Goal: Task Accomplishment & Management: Use online tool/utility

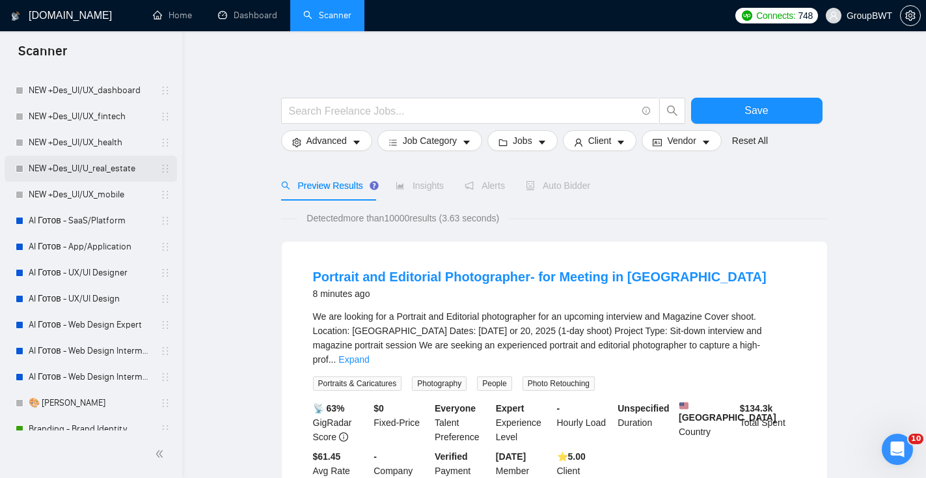
scroll to position [91, 0]
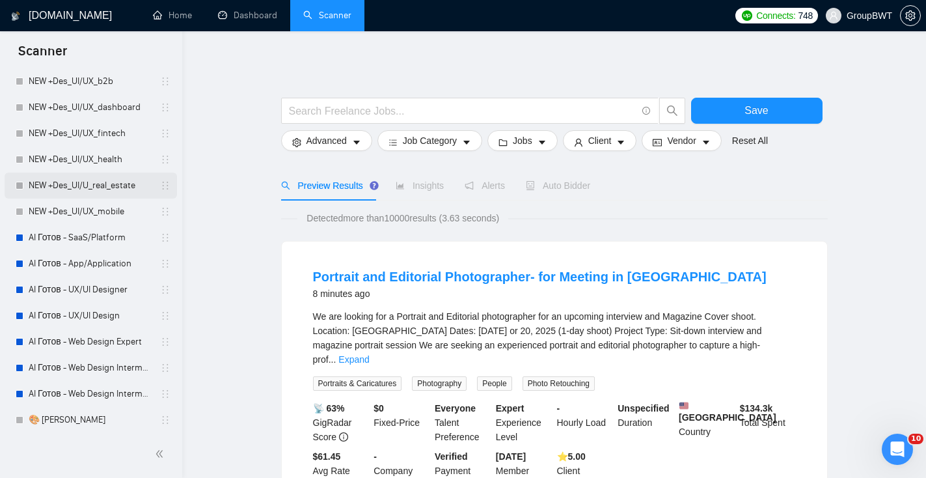
click at [83, 189] on link "NEW +Des_UI/U_real_estate" at bounding box center [91, 185] width 124 height 26
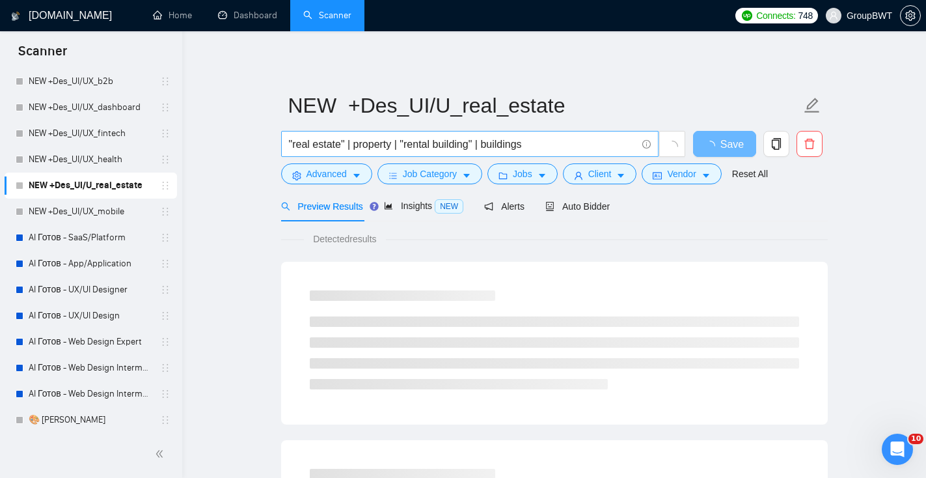
click at [557, 146] on input ""real estate" | property | "rental building" | buildings" at bounding box center [463, 144] width 348 height 16
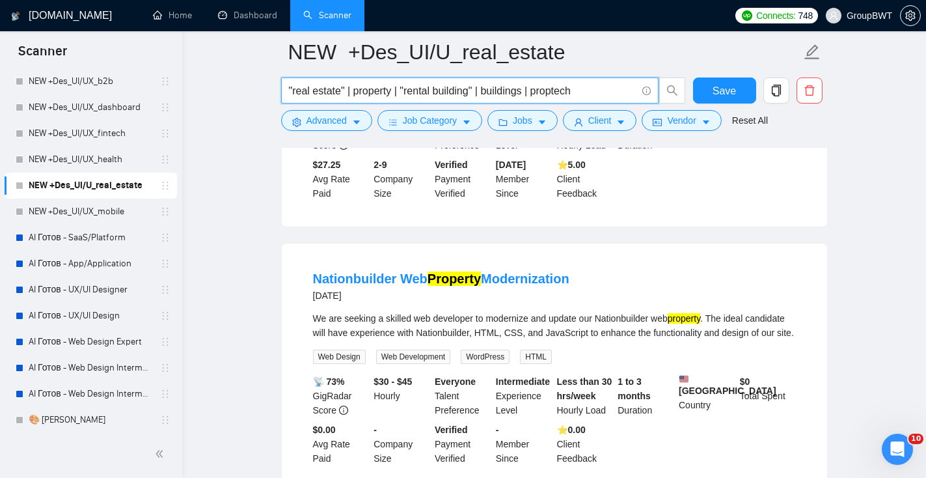
scroll to position [1414, 0]
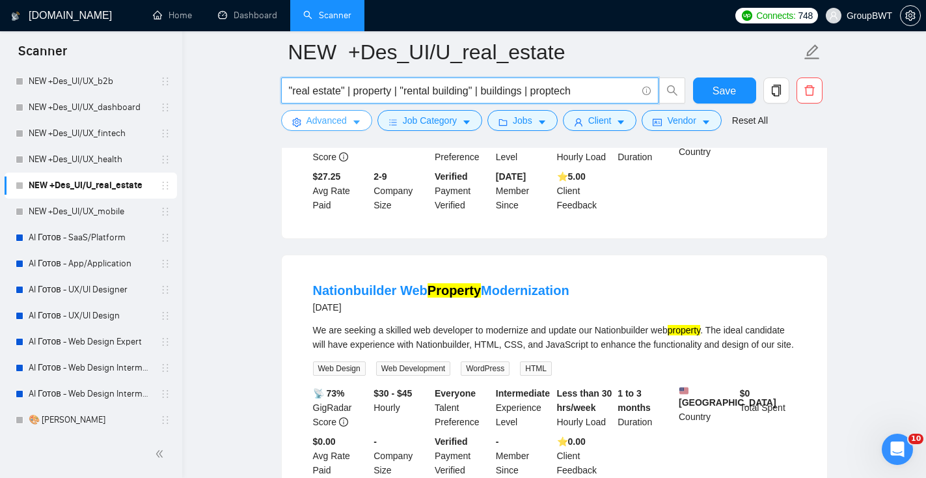
type input ""real estate" | property | "rental building" | buildings | proptech"
click at [337, 119] on span "Advanced" at bounding box center [327, 120] width 40 height 14
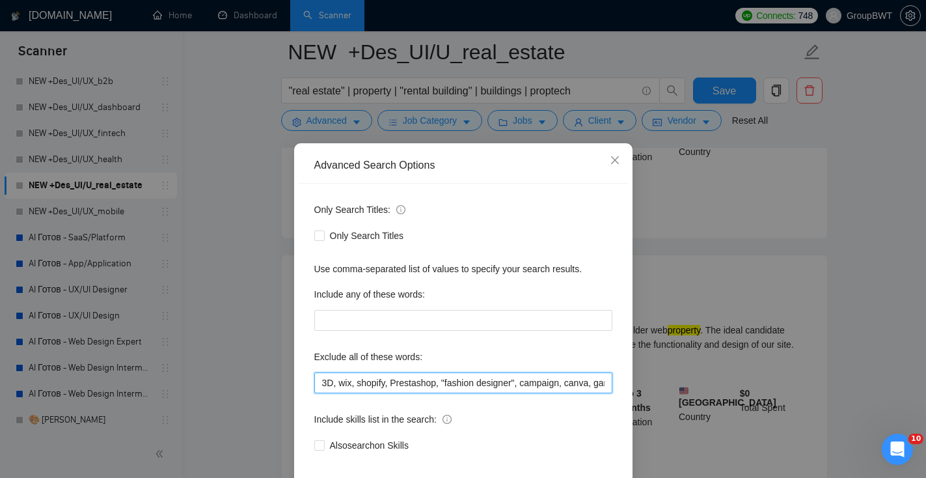
click at [356, 386] on input "3D, wix, shopify, Prestashop, "fashion designer", campaign, canva, game, Hubspo…" at bounding box center [463, 382] width 298 height 21
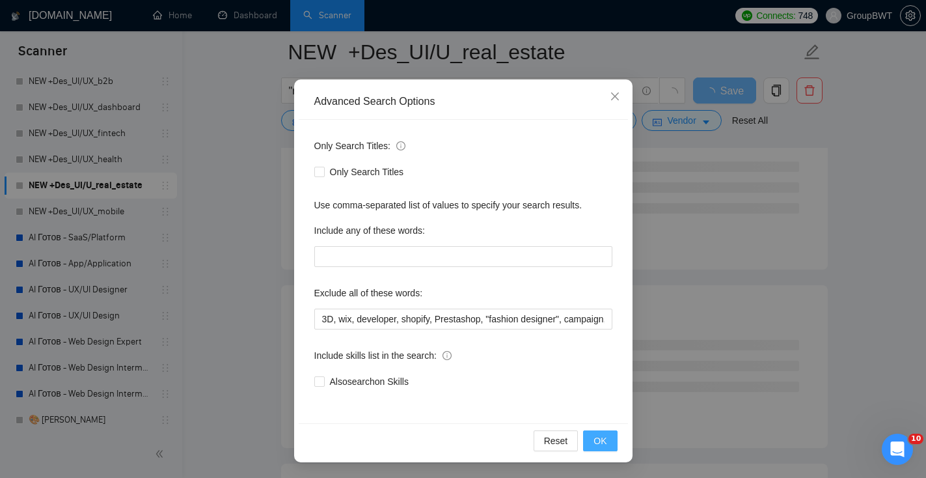
click at [606, 439] on span "OK" at bounding box center [600, 440] width 13 height 14
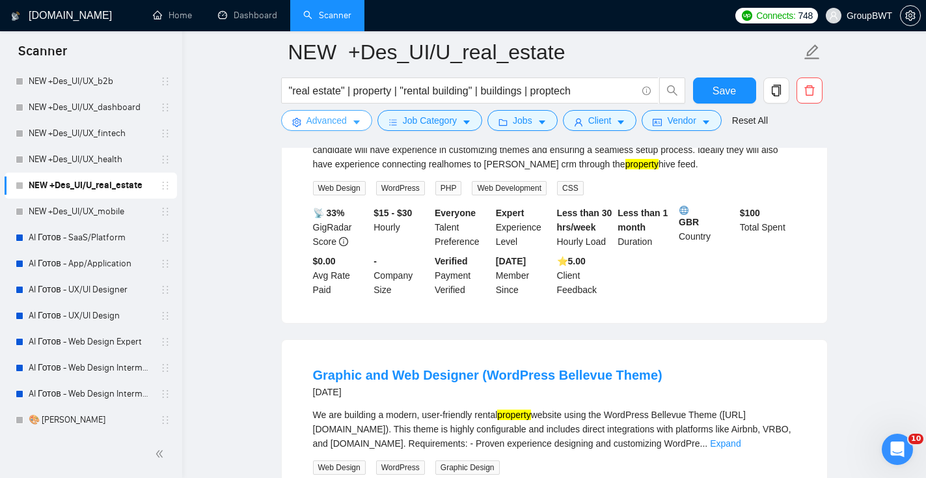
scroll to position [1229, 0]
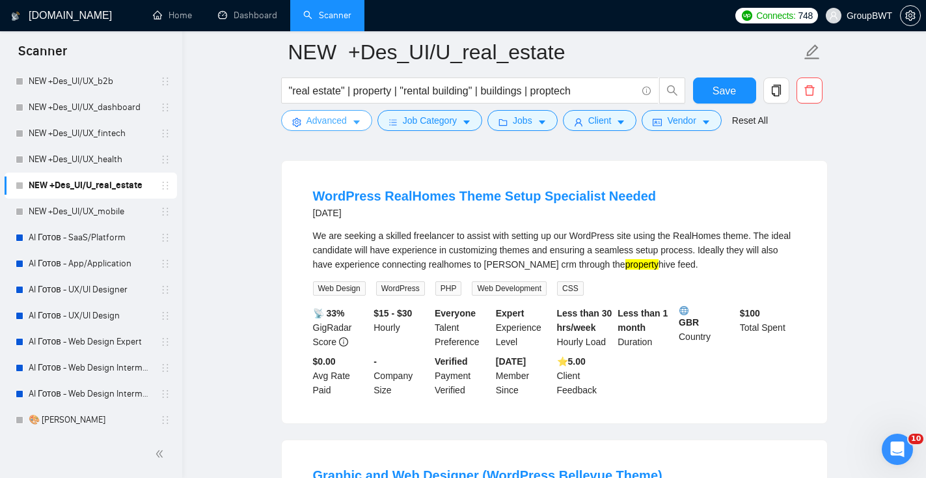
click at [340, 122] on span "Advanced" at bounding box center [327, 120] width 40 height 14
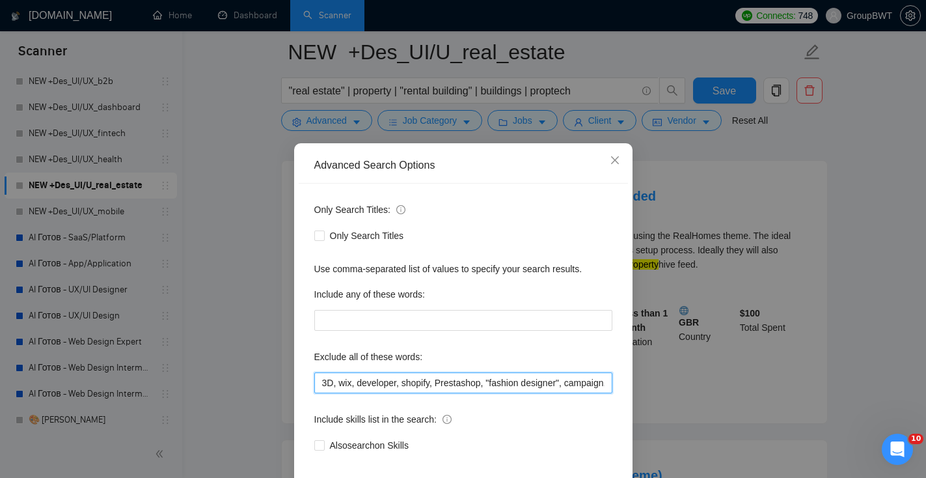
click at [357, 381] on input "3D, wix, developer, shopify, Prestashop, "fashion designer", campaign, canva, g…" at bounding box center [463, 382] width 298 height 21
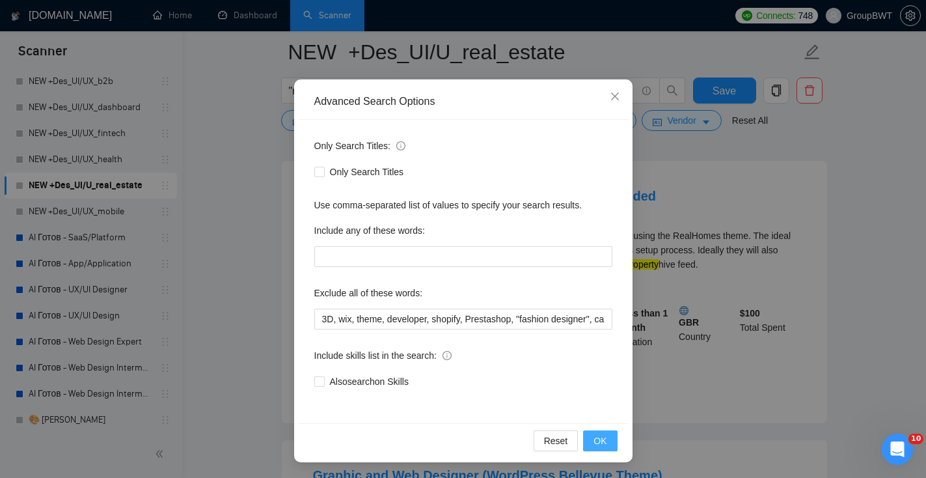
click at [598, 437] on span "OK" at bounding box center [600, 440] width 13 height 14
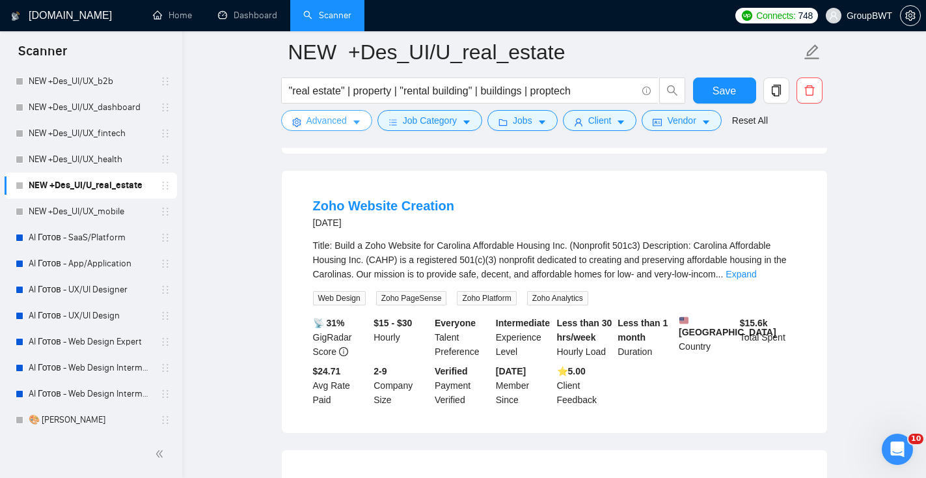
scroll to position [1218, 0]
click at [327, 115] on span "Advanced" at bounding box center [327, 120] width 40 height 14
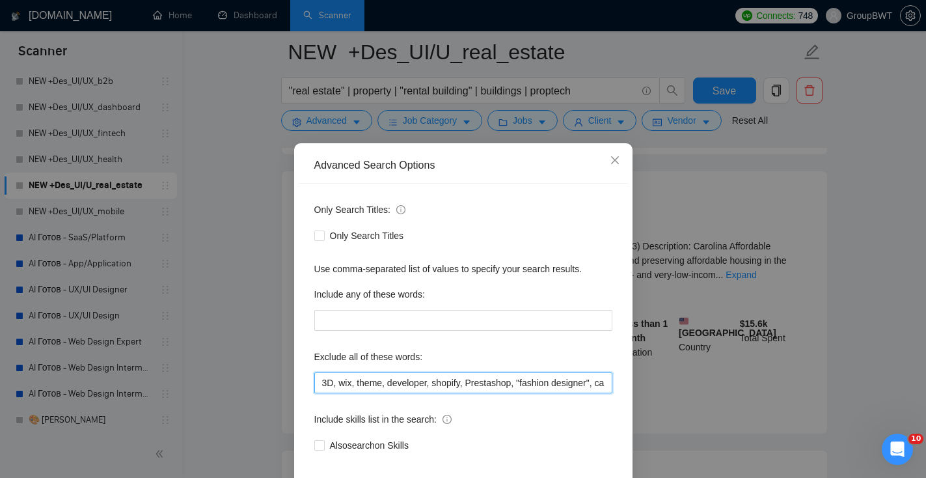
click at [433, 385] on input "3D, wix, theme, developer, shopify, Prestashop, "fashion designer", campaign, c…" at bounding box center [463, 382] width 298 height 21
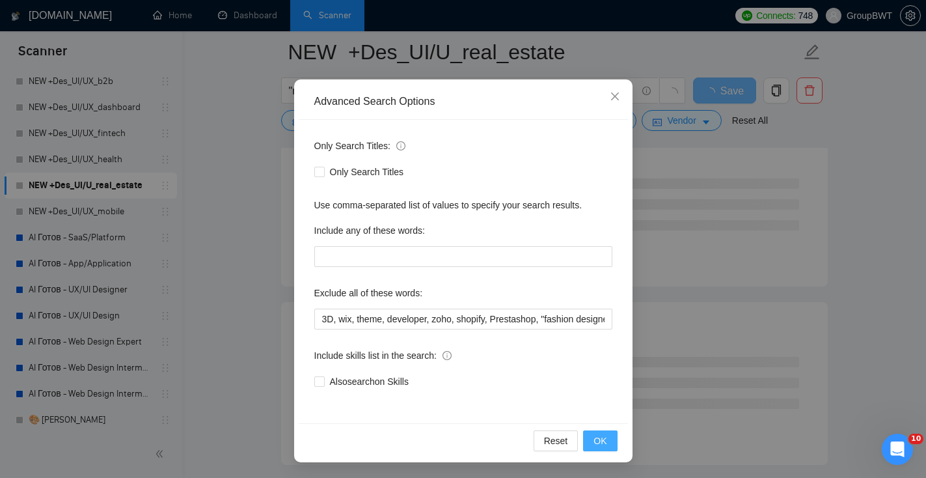
click at [613, 447] on button "OK" at bounding box center [600, 440] width 34 height 21
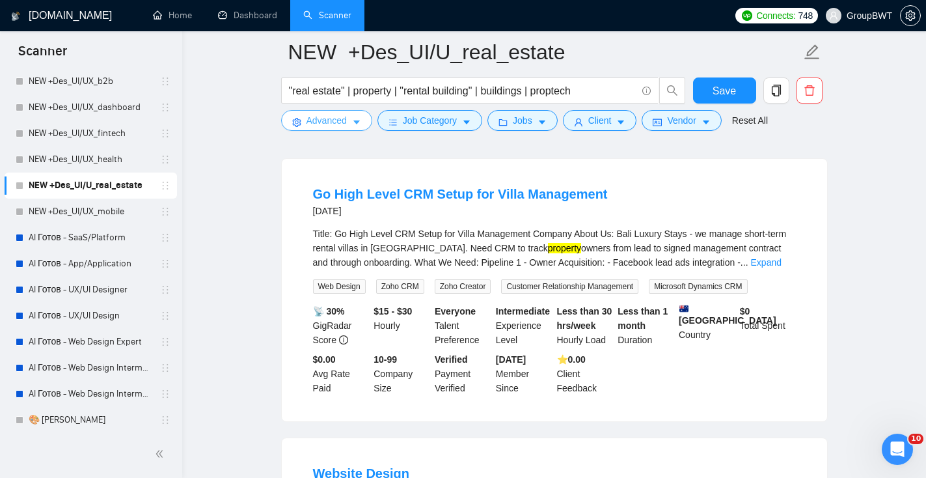
scroll to position [1235, 0]
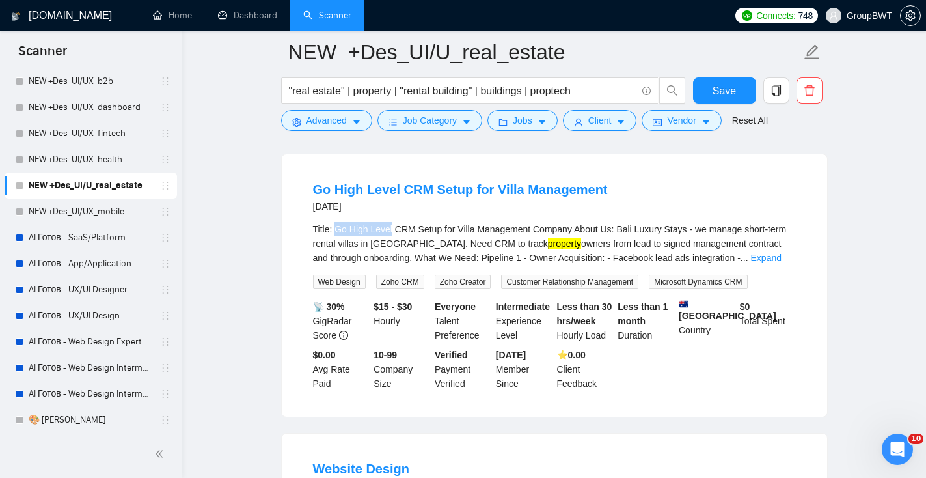
drag, startPoint x: 395, startPoint y: 247, endPoint x: 335, endPoint y: 247, distance: 59.9
click at [335, 247] on div "Title: Go High Level CRM Setup for Villa Management Company About Us: Bali Luxu…" at bounding box center [554, 243] width 483 height 43
copy div "Go High Level"
click at [335, 117] on span "Advanced" at bounding box center [327, 120] width 40 height 14
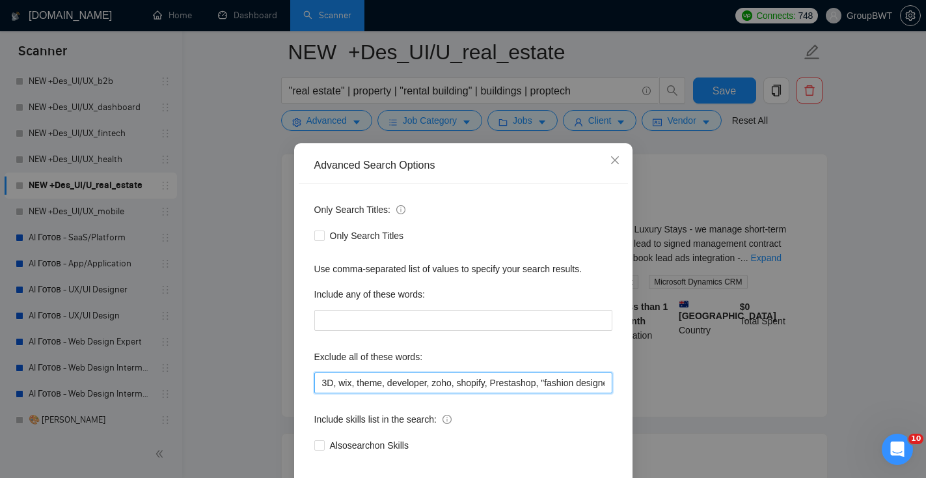
click at [389, 385] on input "3D, wix, theme, developer, zoho, shopify, Prestashop, "fashion designer", campa…" at bounding box center [463, 382] width 298 height 21
paste input "Go High Level"
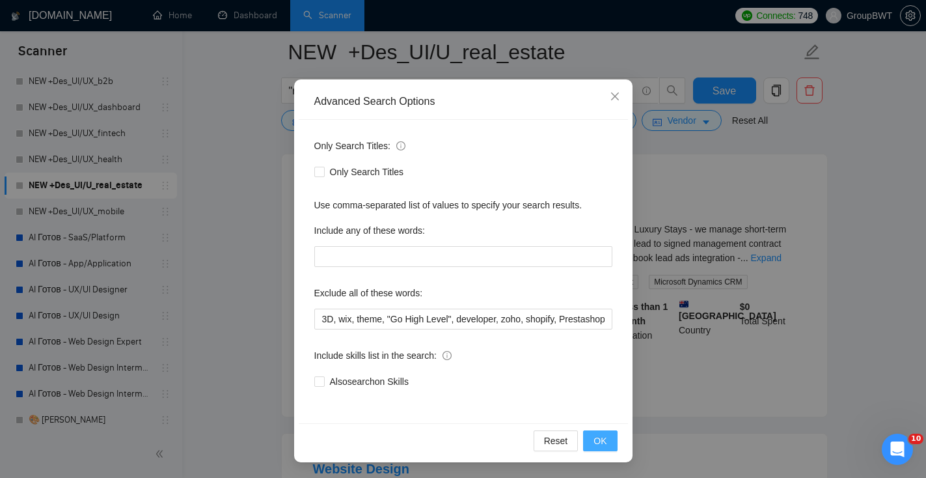
click at [598, 446] on span "OK" at bounding box center [600, 440] width 13 height 14
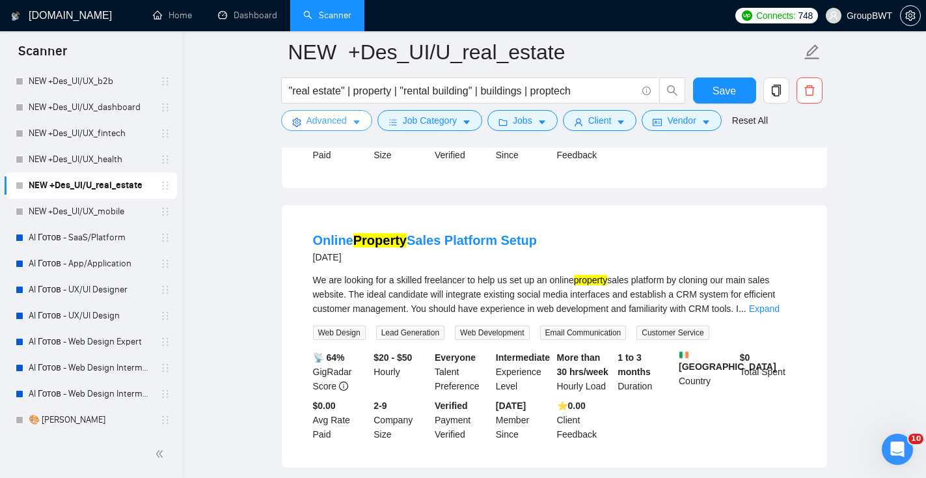
scroll to position [1437, 0]
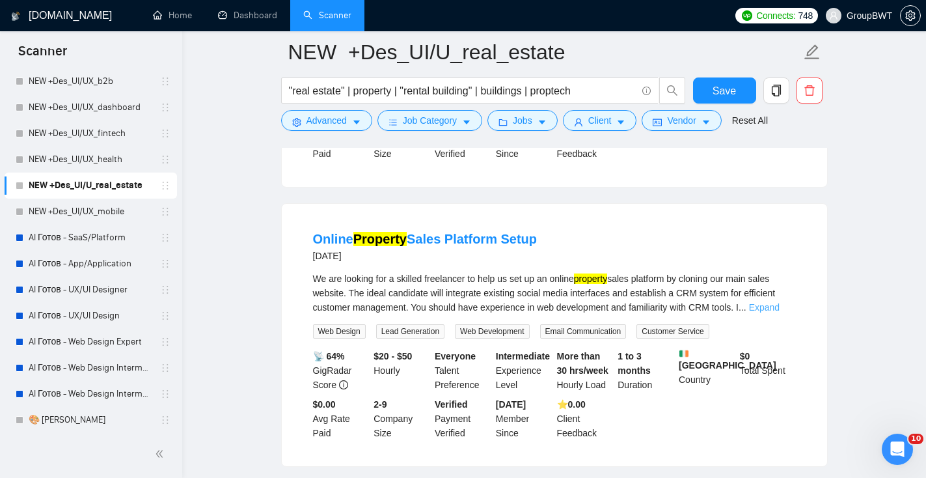
click at [777, 312] on link "Expand" at bounding box center [764, 307] width 31 height 10
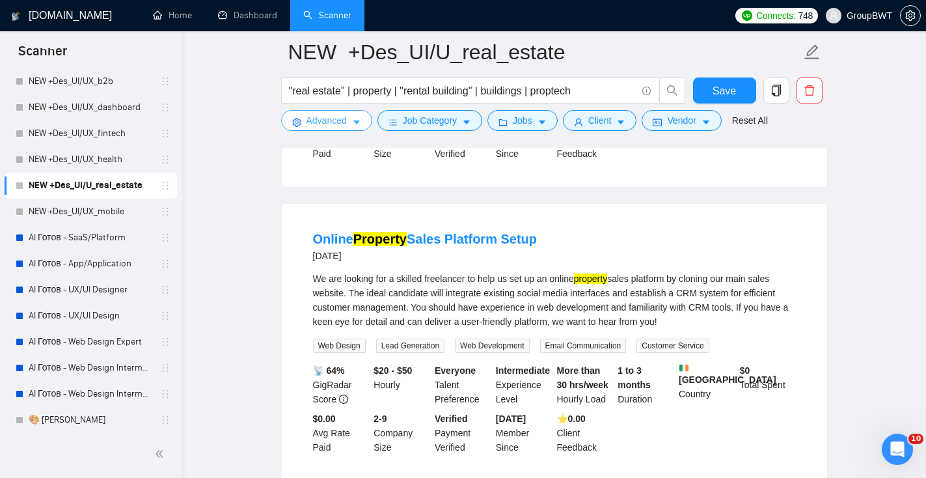
click at [344, 122] on span "Advanced" at bounding box center [327, 120] width 40 height 14
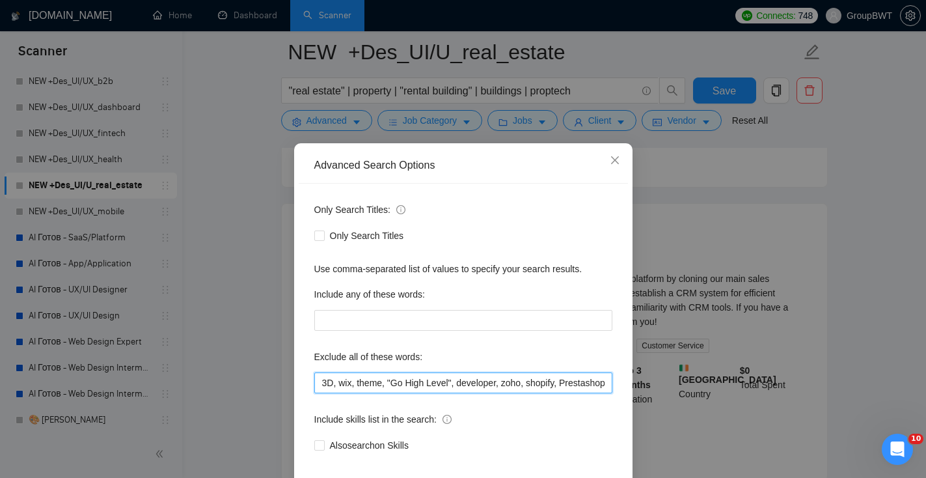
click at [392, 382] on input "3D, wix, theme, "Go High Level", developer, zoho, shopify, Prestashop, "fashion…" at bounding box center [463, 382] width 298 height 21
click at [387, 378] on input "3D, wix, theme, "Go High Level", developer, zoho, shopify, Prestashop, "fashion…" at bounding box center [463, 382] width 298 height 21
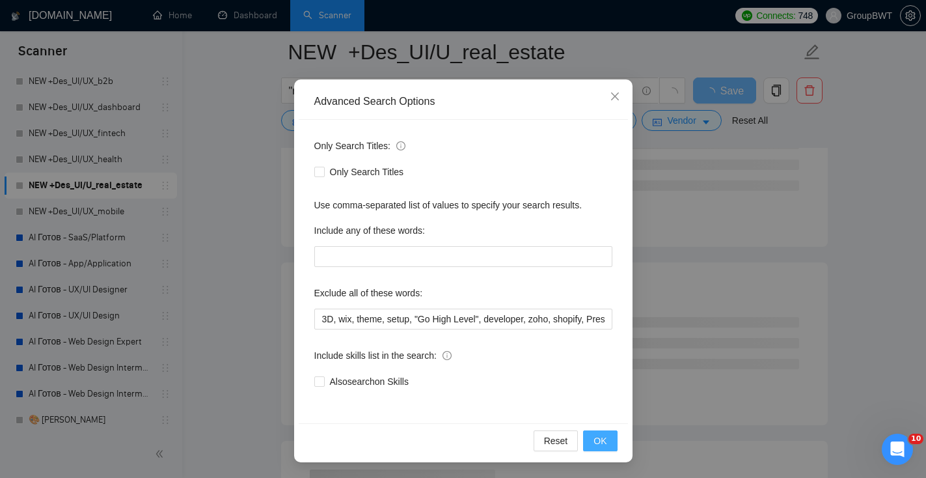
click at [609, 443] on button "OK" at bounding box center [600, 440] width 34 height 21
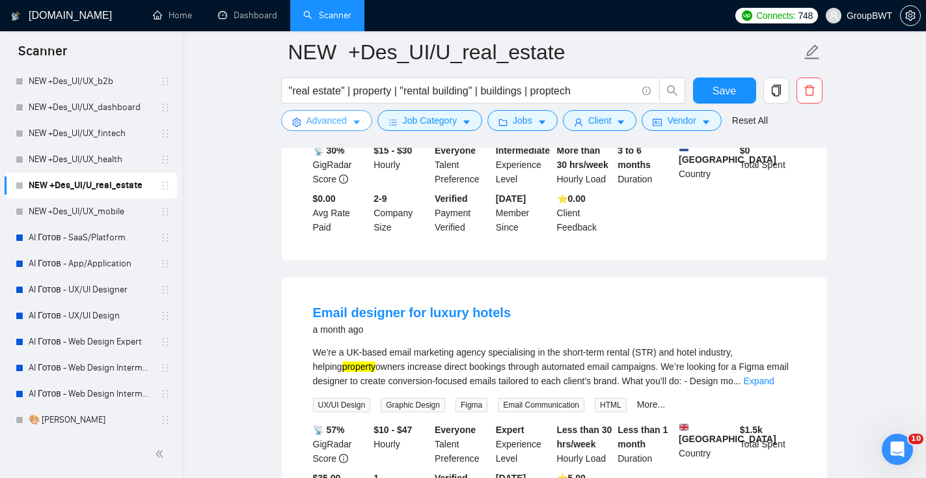
scroll to position [1667, 0]
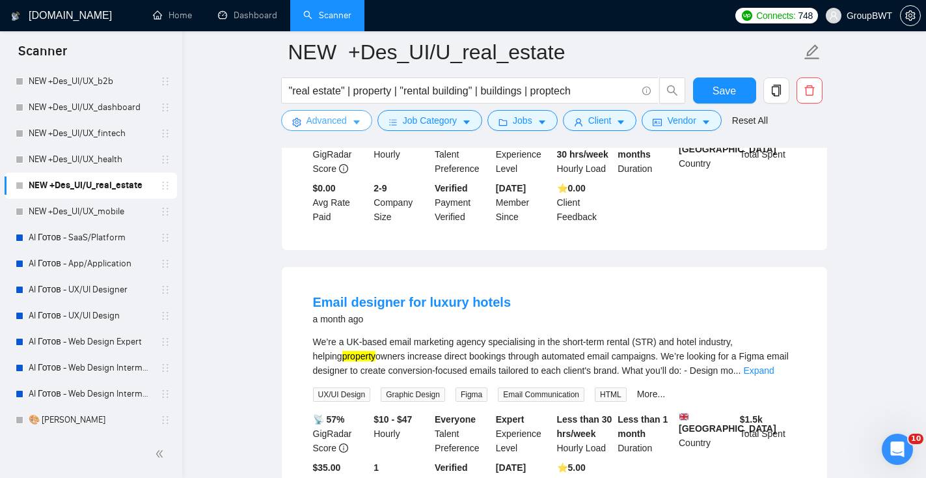
click at [320, 121] on span "Advanced" at bounding box center [327, 120] width 40 height 14
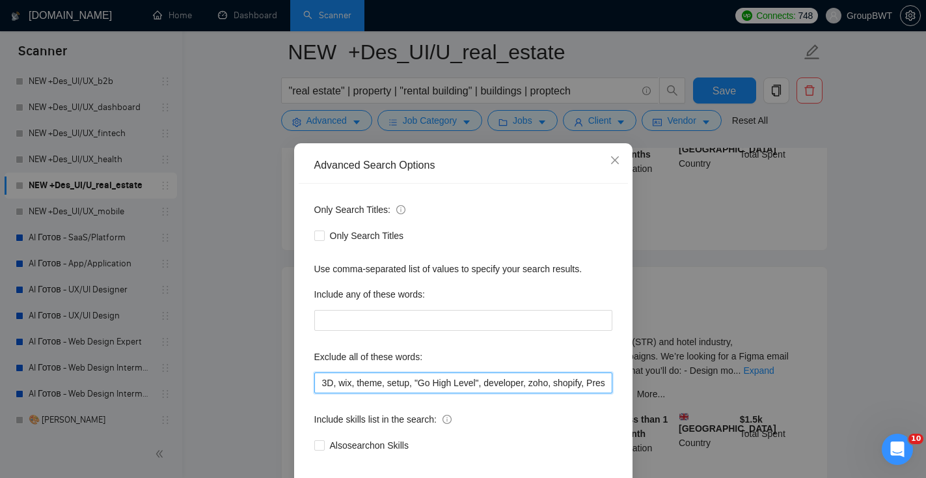
click at [359, 384] on input "3D, wix, theme, setup, "Go High Level", developer, zoho, shopify, Prestashop, "…" at bounding box center [463, 382] width 298 height 21
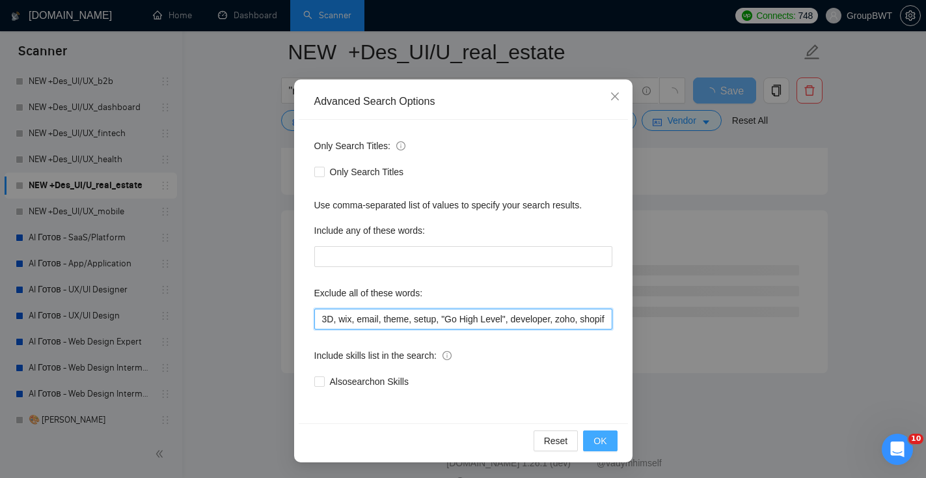
type input "3D, wix, email, theme, setup, "Go High Level", developer, zoho, shopify, Presta…"
click at [612, 440] on button "OK" at bounding box center [600, 440] width 34 height 21
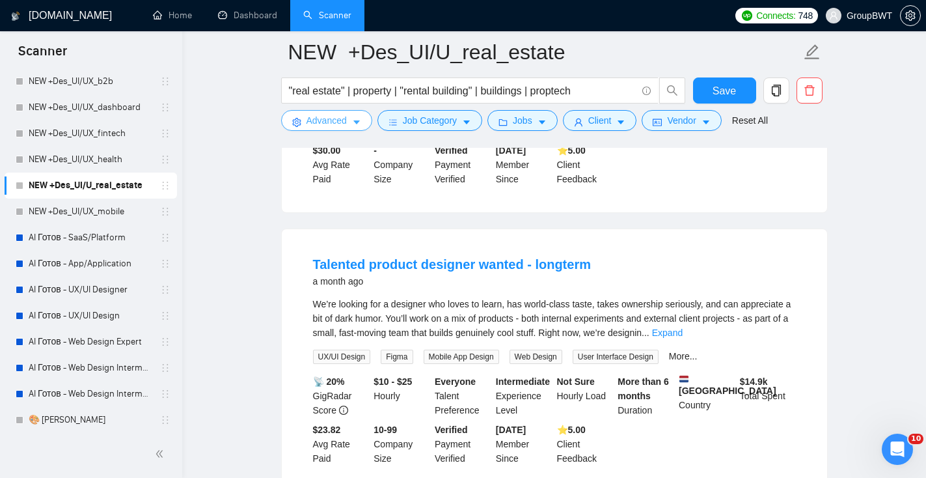
scroll to position [1204, 0]
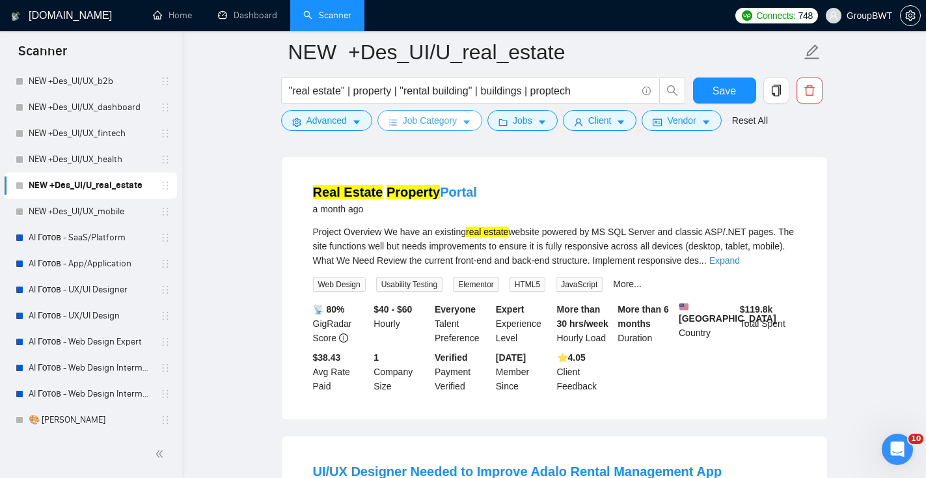
click at [435, 127] on span "Job Category" at bounding box center [430, 120] width 54 height 14
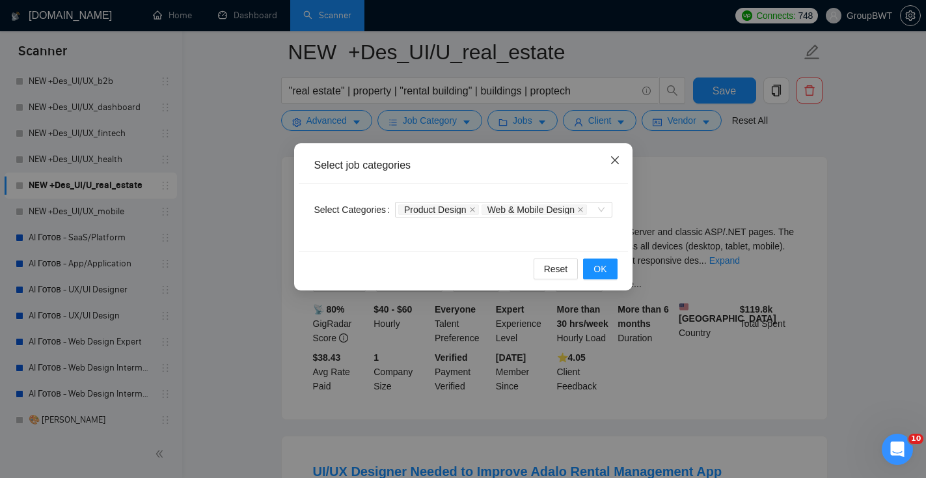
click at [619, 155] on span "Close" at bounding box center [615, 160] width 35 height 35
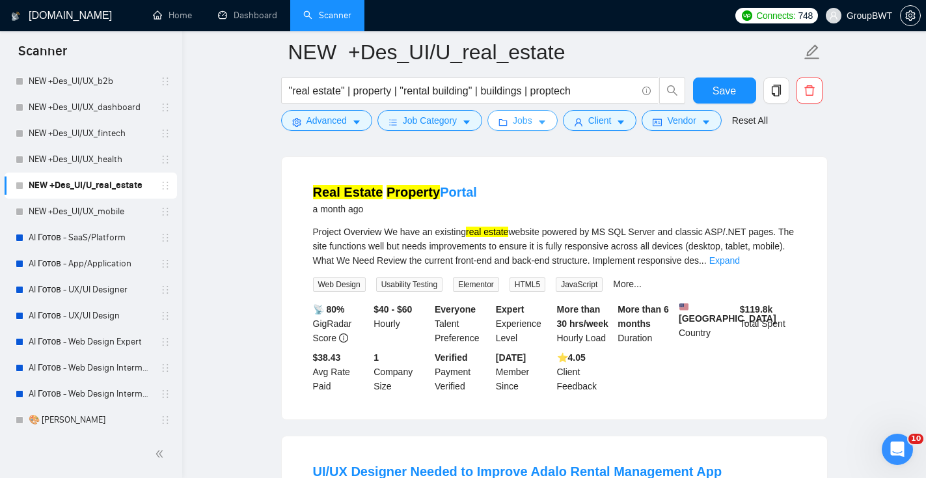
click at [532, 126] on span "Jobs" at bounding box center [523, 120] width 20 height 14
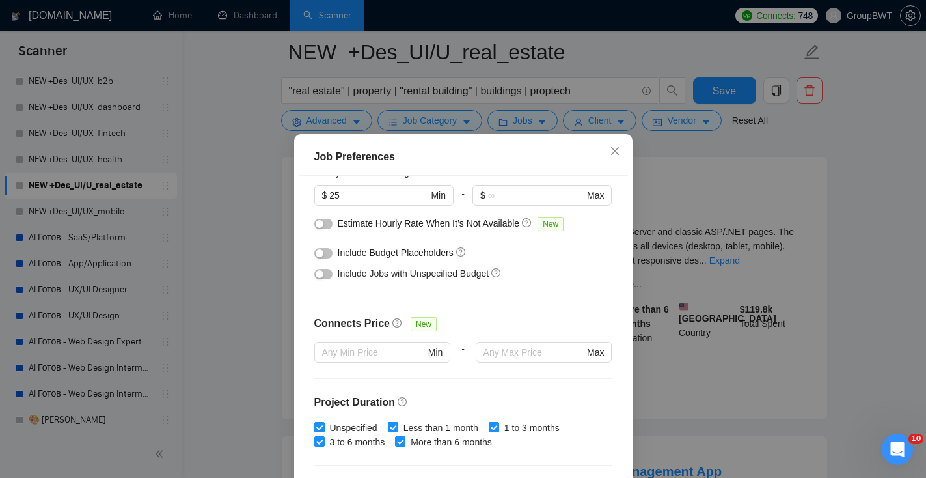
scroll to position [167, 0]
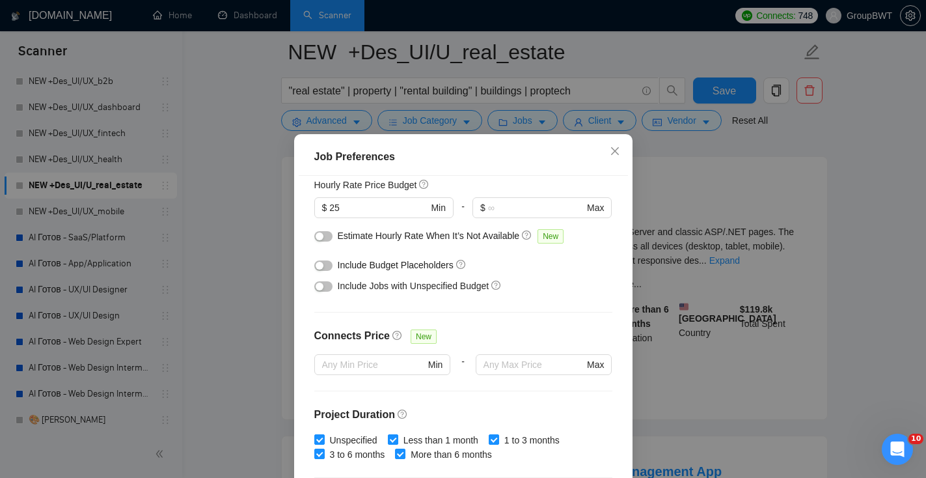
click at [330, 286] on button "button" at bounding box center [323, 286] width 18 height 10
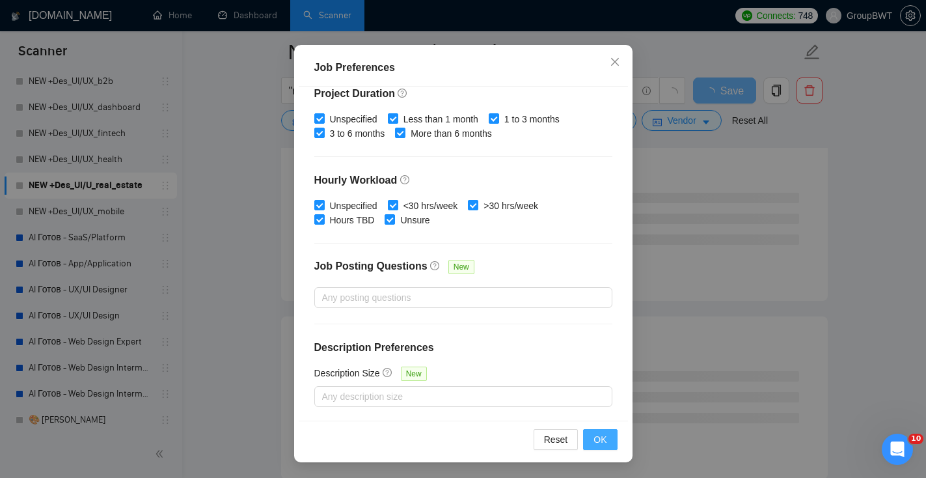
click at [608, 437] on button "OK" at bounding box center [600, 439] width 34 height 21
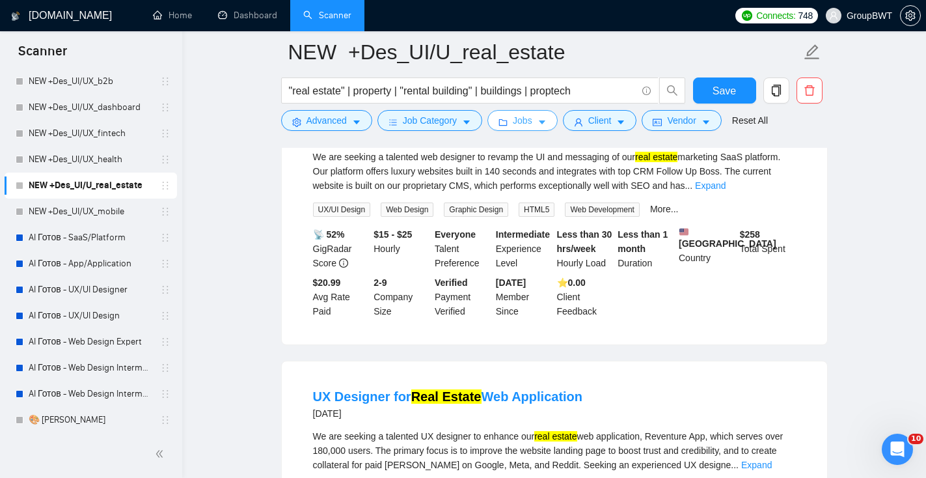
scroll to position [0, 0]
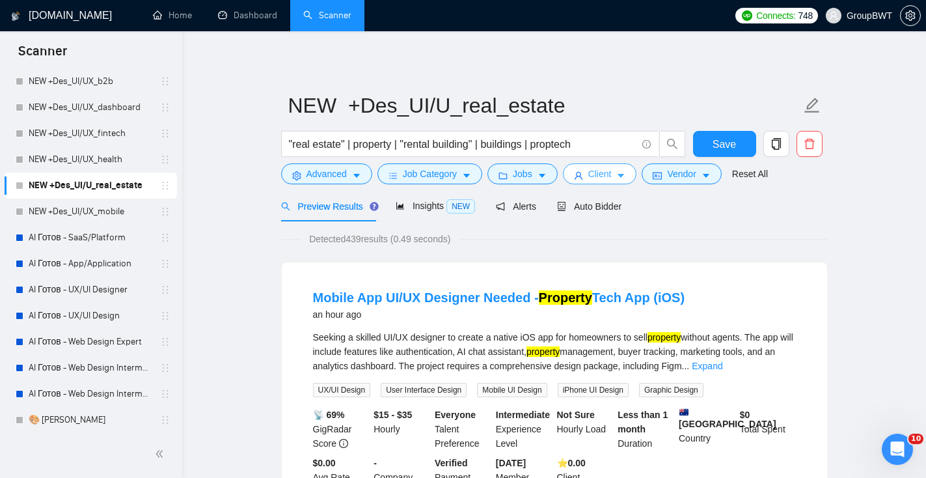
click at [588, 175] on button "Client" at bounding box center [600, 173] width 74 height 21
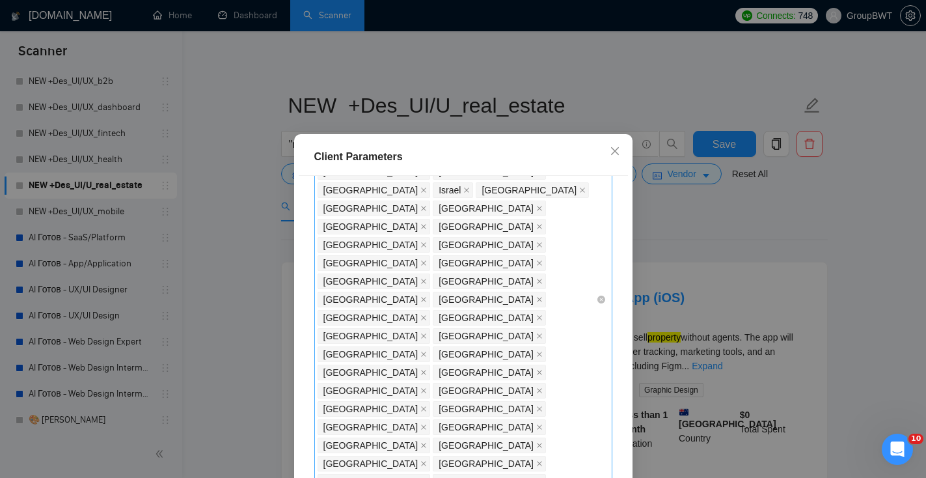
scroll to position [133, 0]
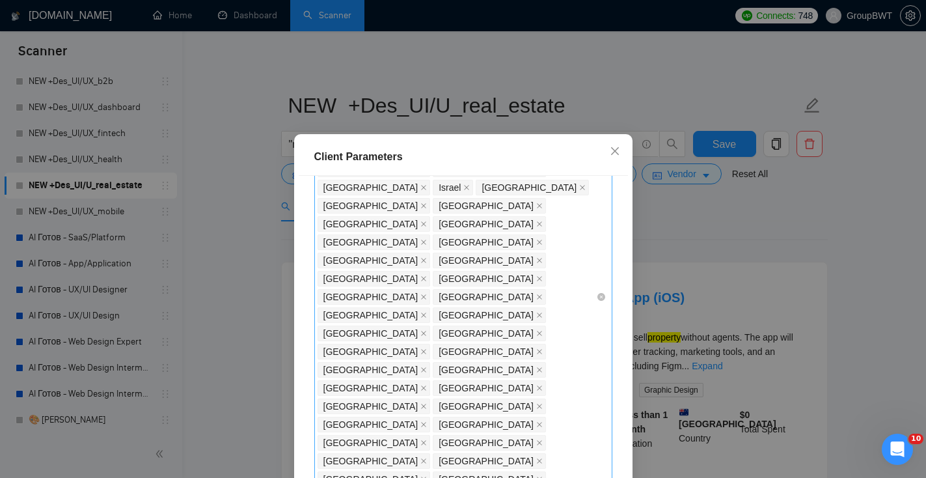
click at [579, 299] on div "[GEOGRAPHIC_DATA] [GEOGRAPHIC_DATA] [GEOGRAPHIC_DATA] [GEOGRAPHIC_DATA] [GEOGRA…" at bounding box center [457, 296] width 279 height 383
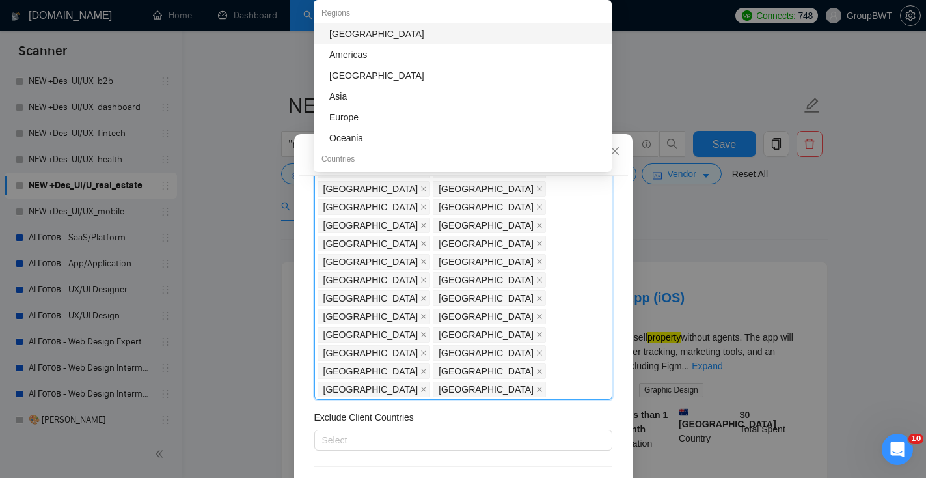
scroll to position [227, 0]
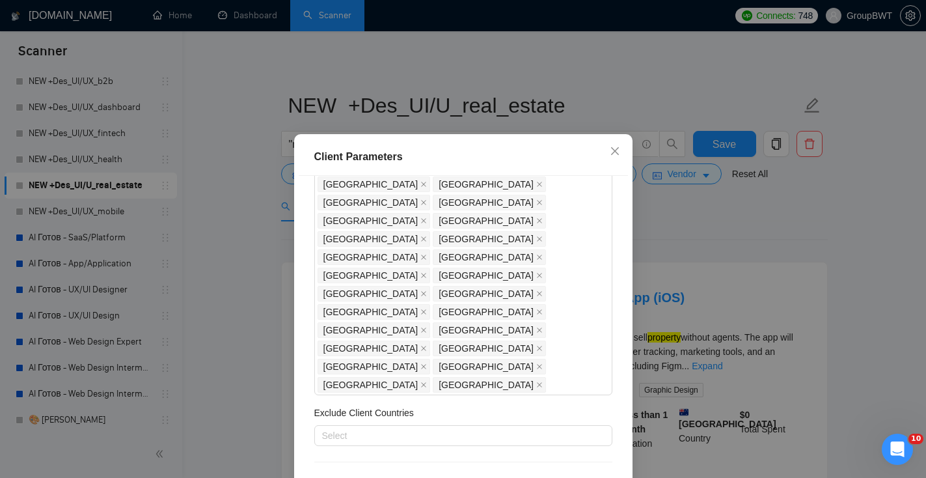
click at [566, 206] on div "[GEOGRAPHIC_DATA] [GEOGRAPHIC_DATA] [GEOGRAPHIC_DATA] [GEOGRAPHIC_DATA] [GEOGRA…" at bounding box center [457, 202] width 279 height 383
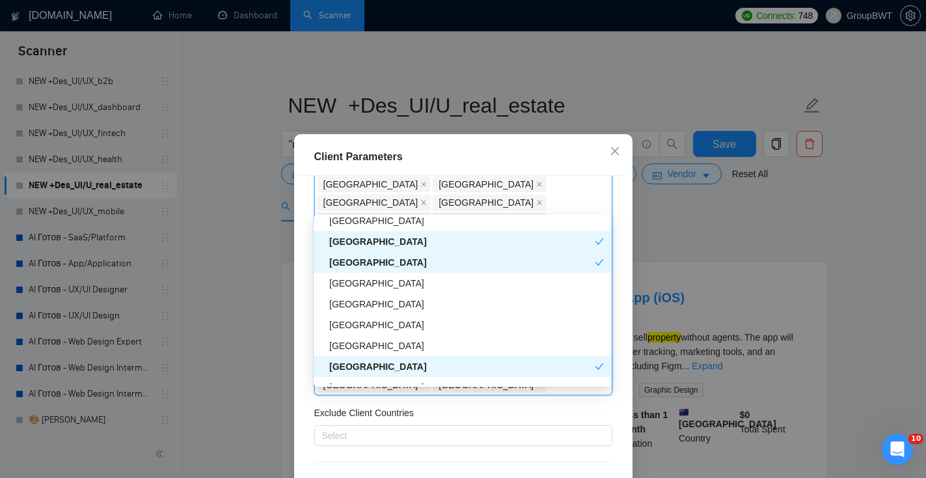
scroll to position [1289, 0]
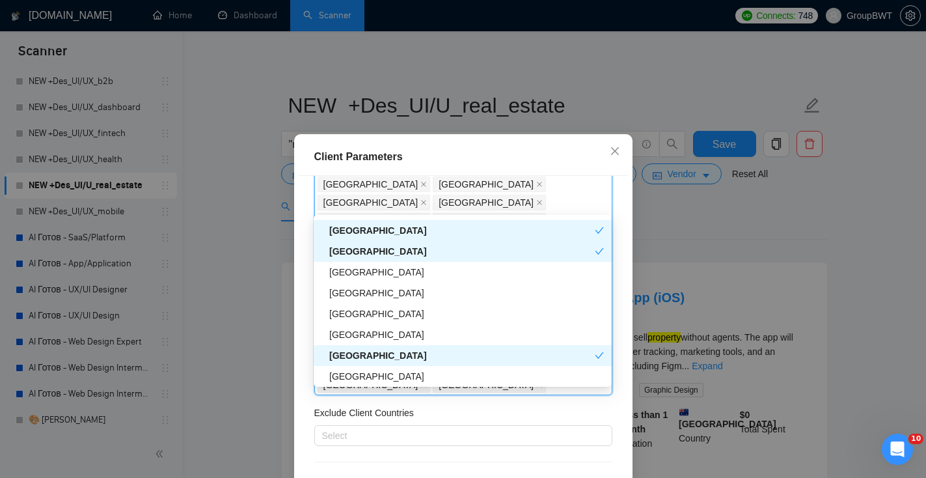
click at [738, 225] on div "Client Parameters Client Location Include Client Countries [GEOGRAPHIC_DATA], […" at bounding box center [463, 239] width 926 height 478
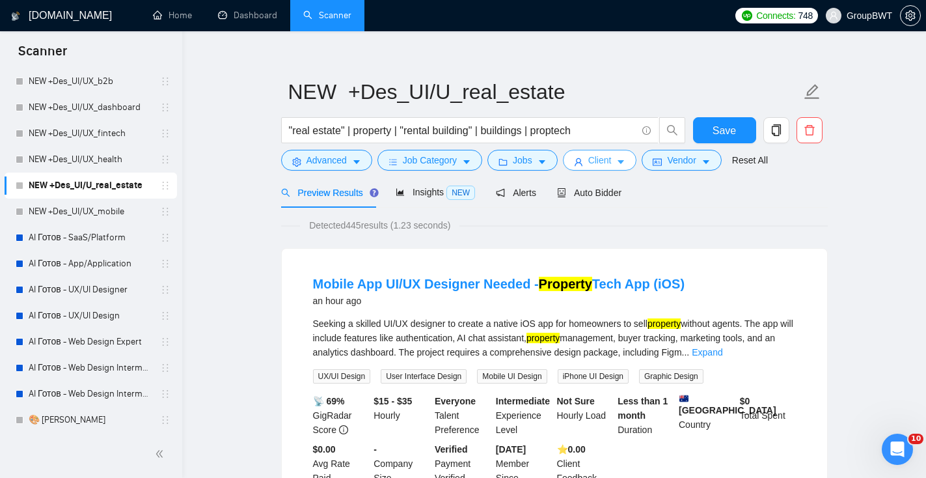
scroll to position [0, 0]
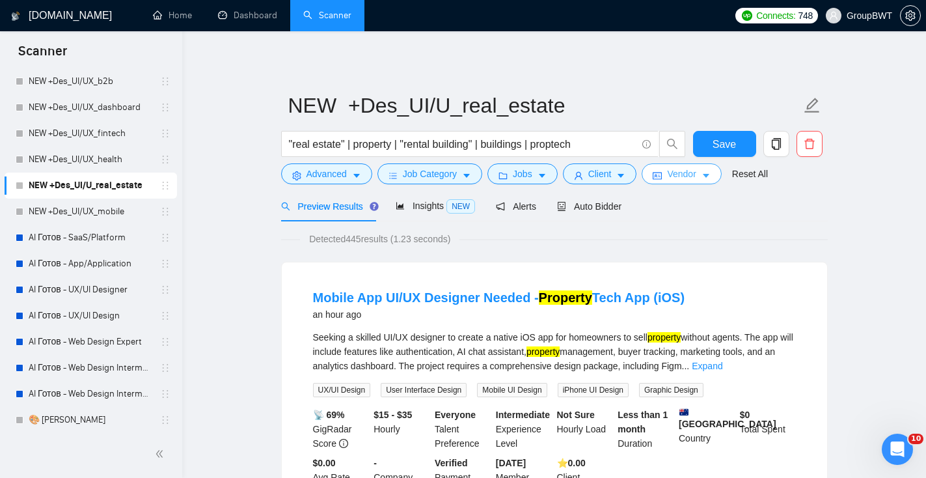
click at [691, 182] on button "Vendor" at bounding box center [681, 173] width 79 height 21
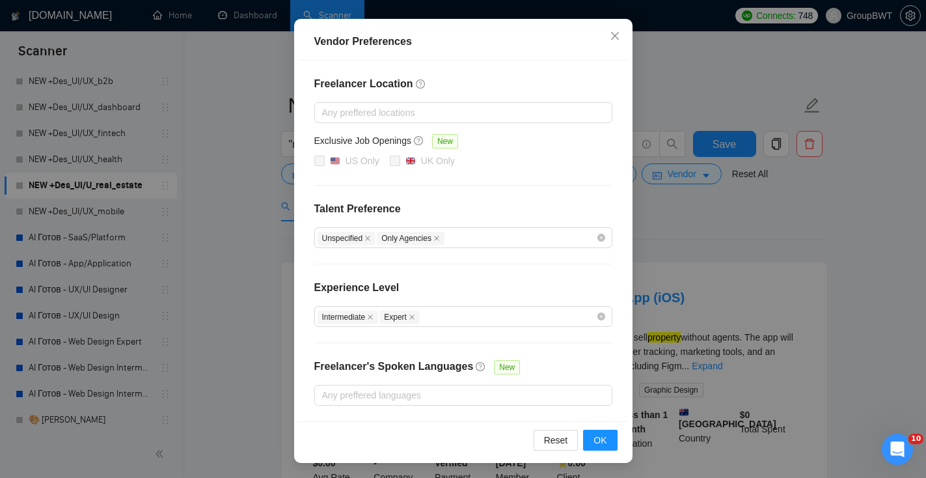
click at [720, 237] on div "Vendor Preferences Freelancer Location Any preffered locations Exclusive Job Op…" at bounding box center [463, 239] width 926 height 478
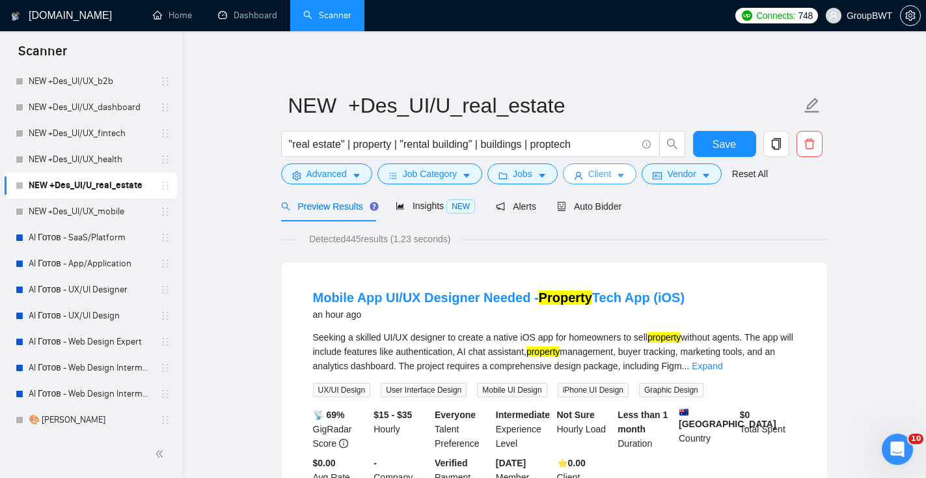
click at [605, 176] on span "Client" at bounding box center [599, 174] width 23 height 14
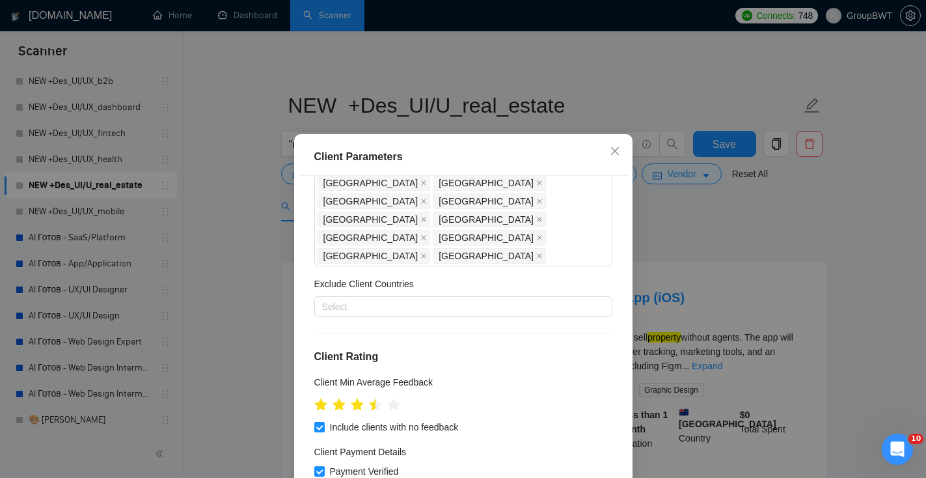
scroll to position [355, 0]
click at [323, 422] on span at bounding box center [319, 427] width 10 height 10
click at [323, 422] on input "Include clients with no feedback" at bounding box center [318, 426] width 9 height 9
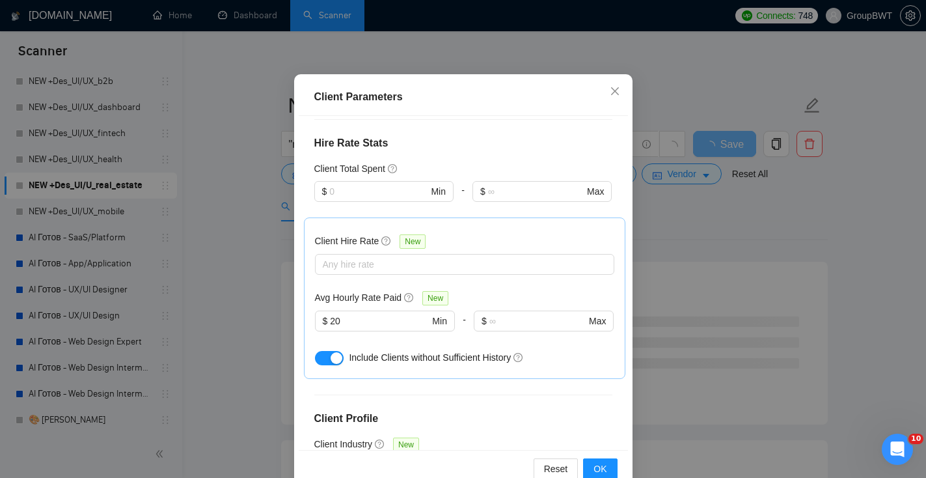
scroll to position [89, 0]
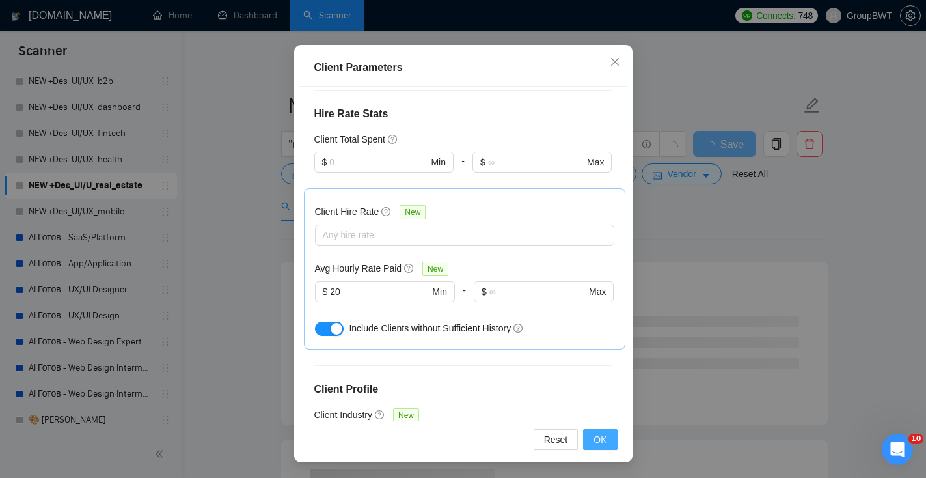
click at [596, 438] on span "OK" at bounding box center [600, 439] width 13 height 14
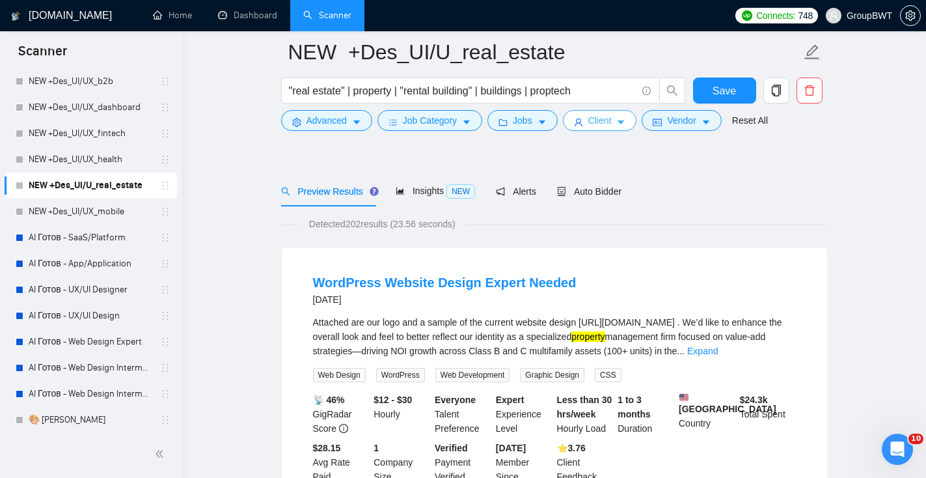
scroll to position [0, 0]
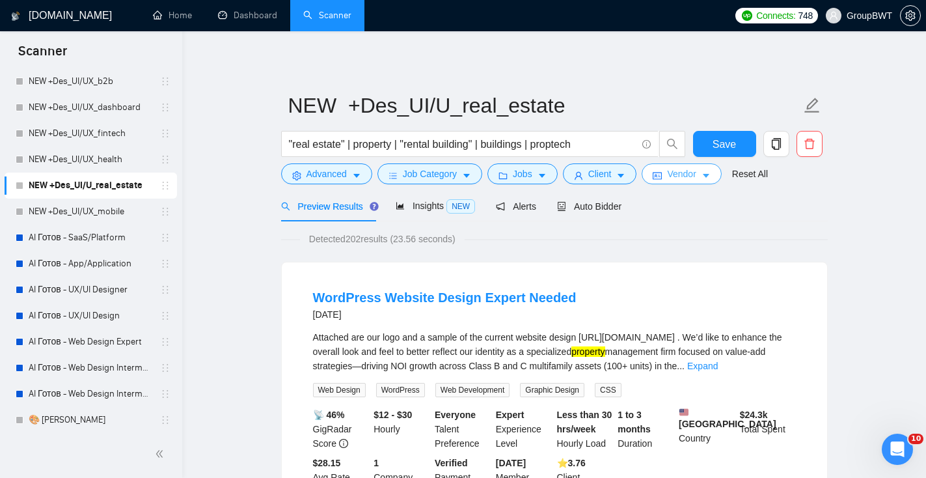
click at [685, 172] on span "Vendor" at bounding box center [681, 174] width 29 height 14
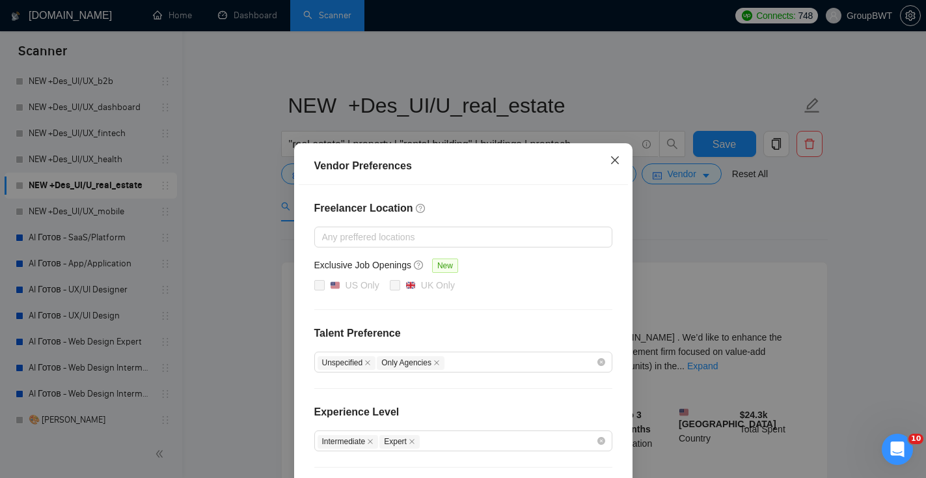
click at [612, 152] on span "Close" at bounding box center [615, 160] width 35 height 35
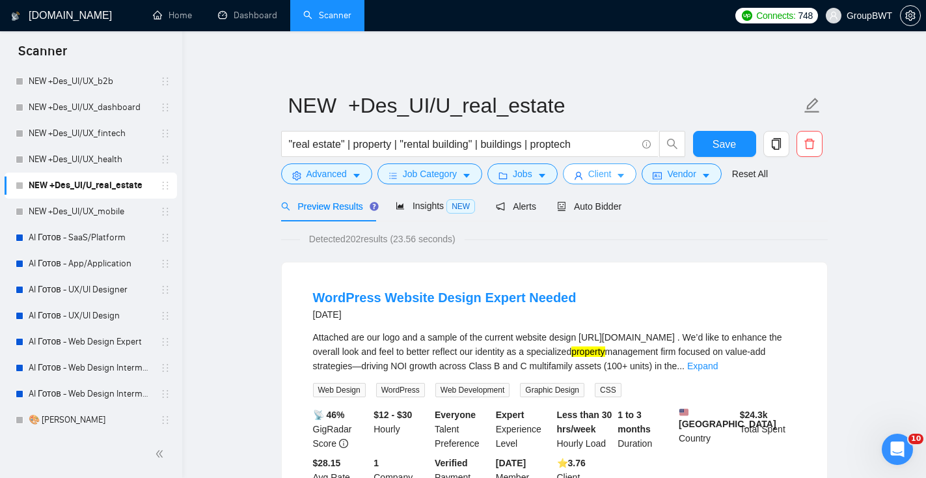
click at [605, 176] on span "Client" at bounding box center [599, 174] width 23 height 14
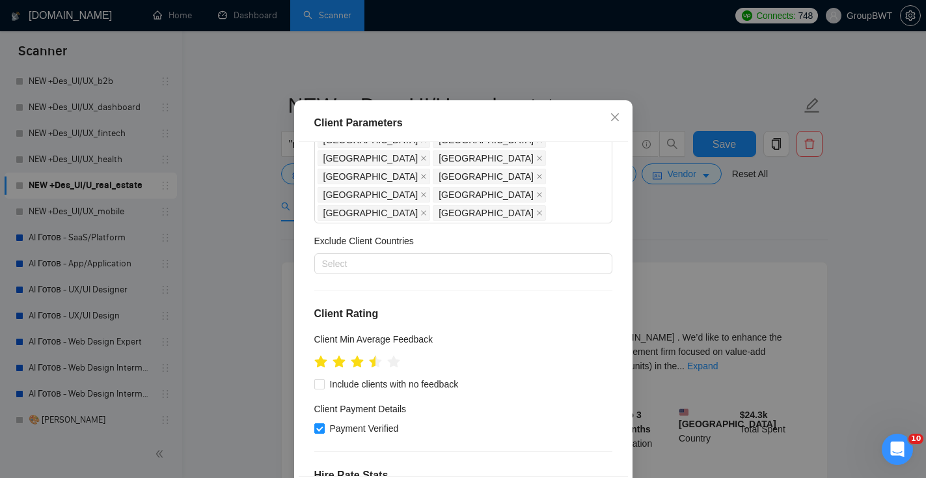
scroll to position [337, 0]
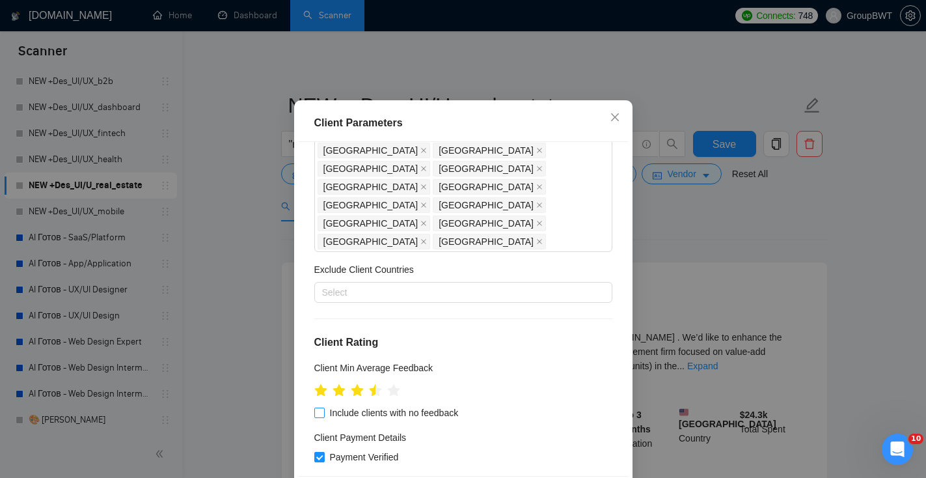
click at [323, 407] on span at bounding box center [319, 412] width 10 height 10
click at [323, 407] on input "Include clients with no feedback" at bounding box center [318, 411] width 9 height 9
checkbox input "true"
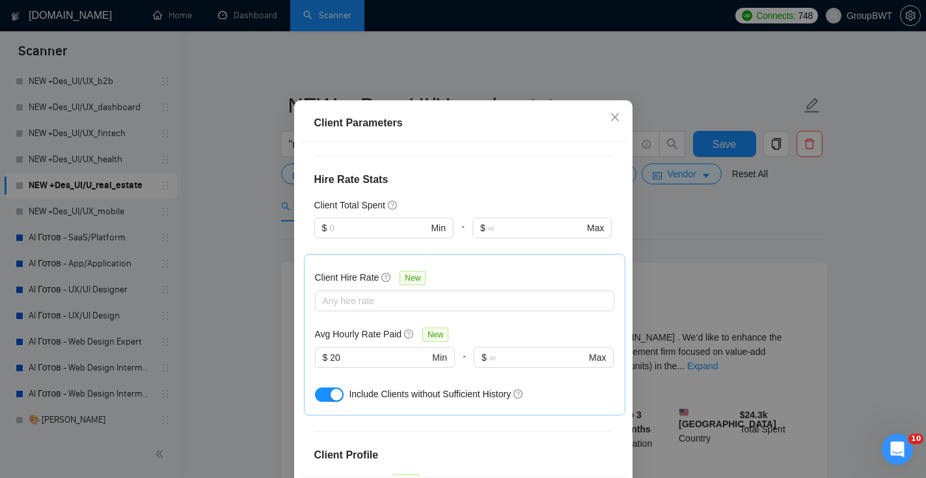
scroll to position [671, 0]
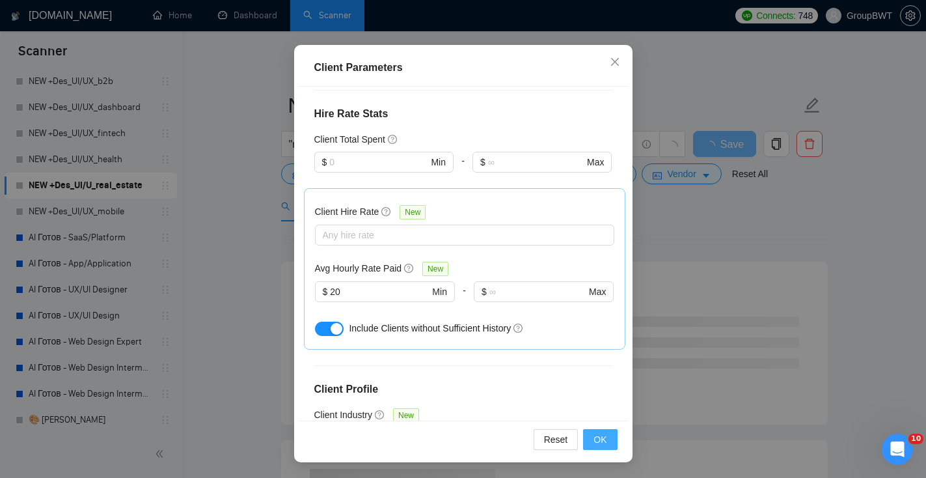
click at [592, 441] on button "OK" at bounding box center [600, 439] width 34 height 21
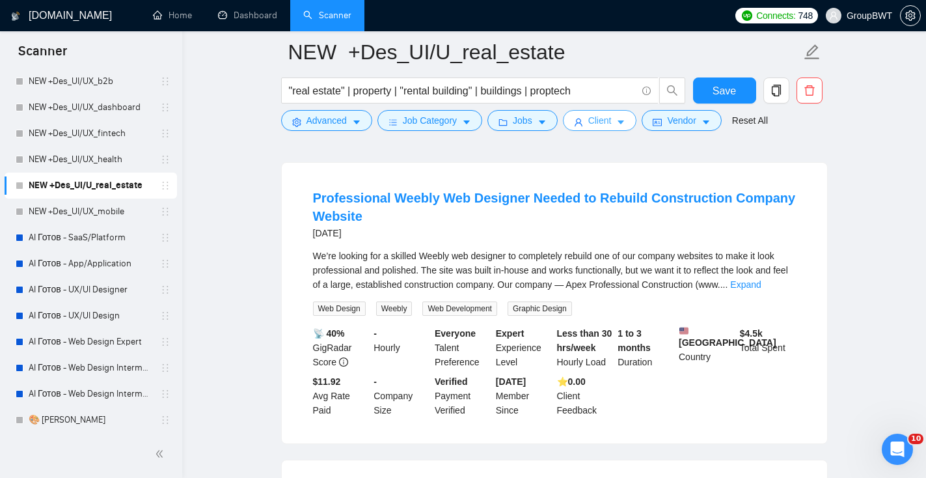
scroll to position [1505, 0]
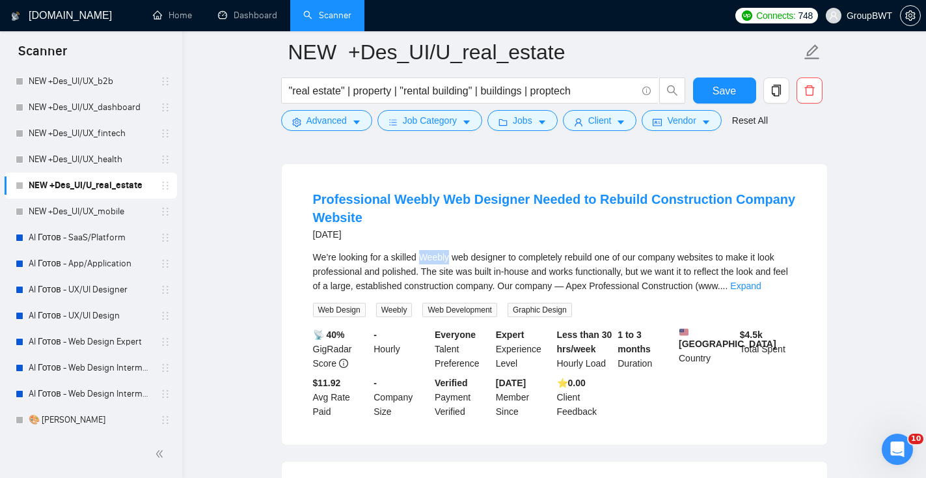
drag, startPoint x: 453, startPoint y: 283, endPoint x: 425, endPoint y: 281, distance: 28.1
click at [426, 281] on div "We’re looking for a skilled Weebly web designer to completely rebuild one of ou…" at bounding box center [554, 271] width 483 height 43
copy div "Weebly"
click at [342, 116] on span "Advanced" at bounding box center [327, 120] width 40 height 14
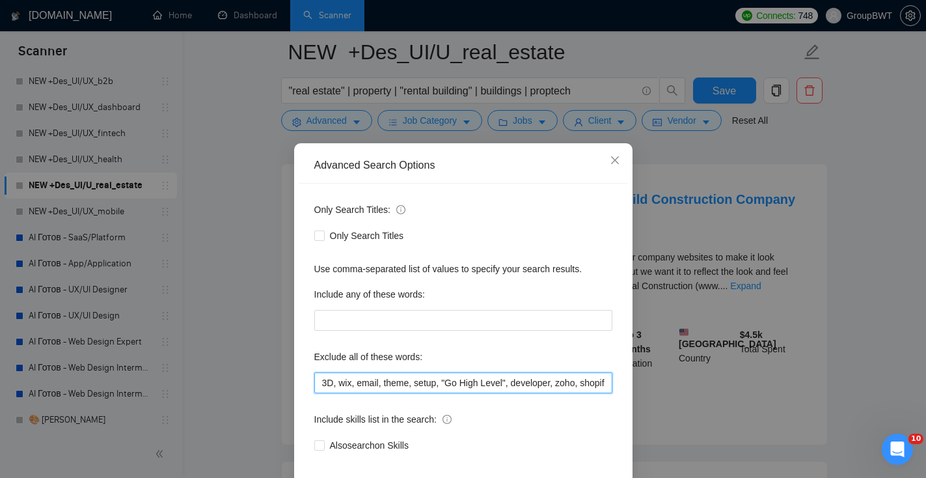
click at [414, 383] on input "3D, wix, email, theme, setup, "Go High Level", developer, zoho, shopify, Presta…" at bounding box center [463, 382] width 298 height 21
paste input "Weebly"
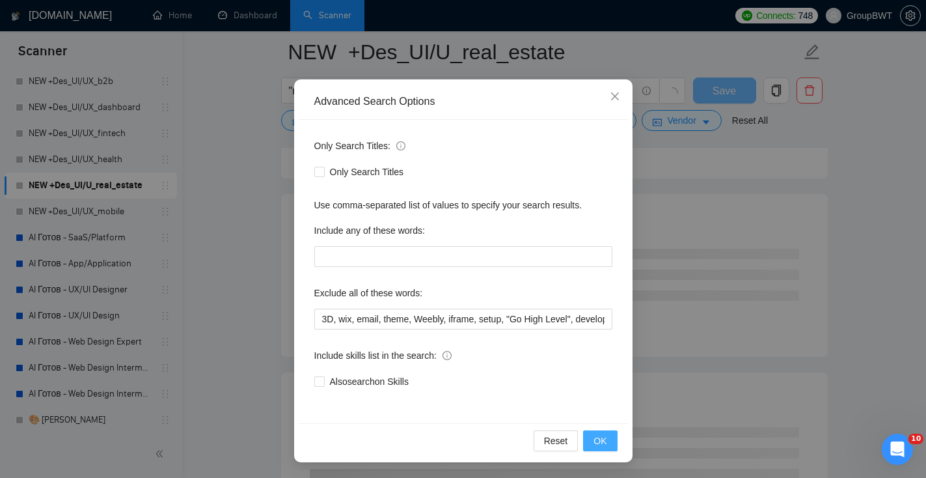
click at [607, 437] on span "OK" at bounding box center [600, 440] width 13 height 14
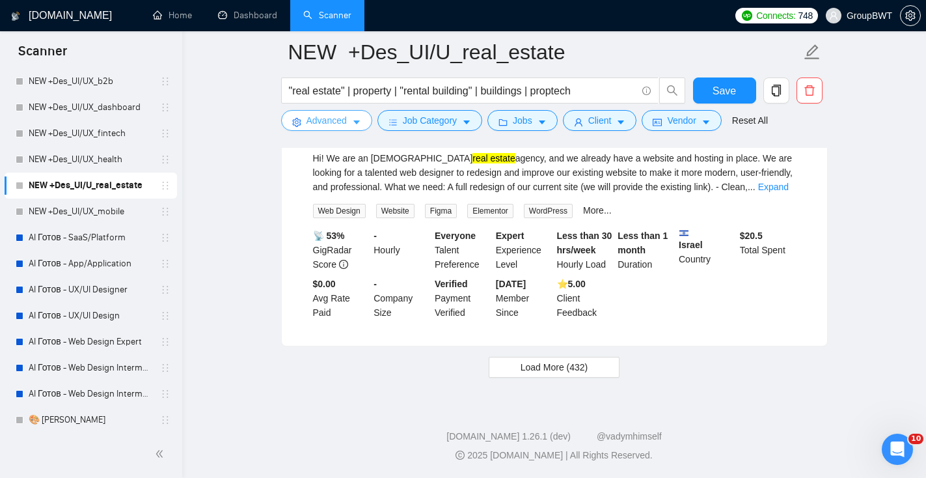
scroll to position [2715, 0]
click at [561, 368] on span "Load More (432)" at bounding box center [555, 367] width 68 height 14
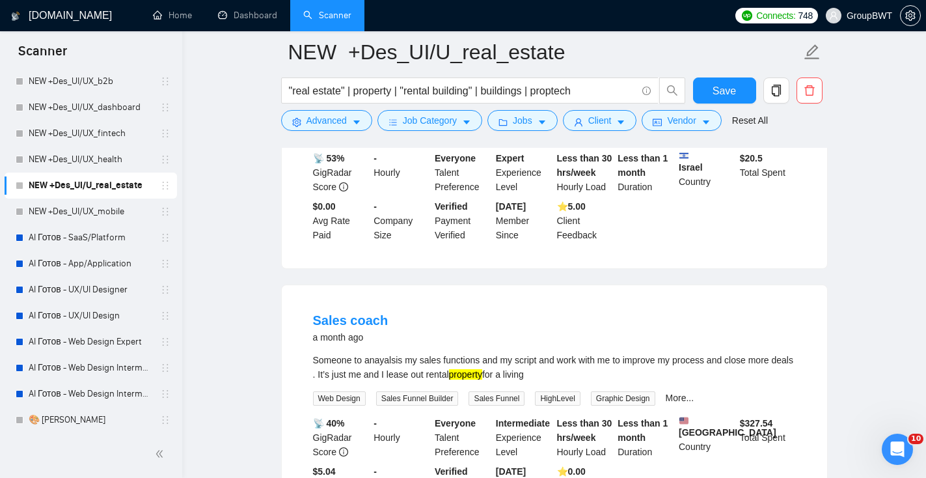
scroll to position [2747, 0]
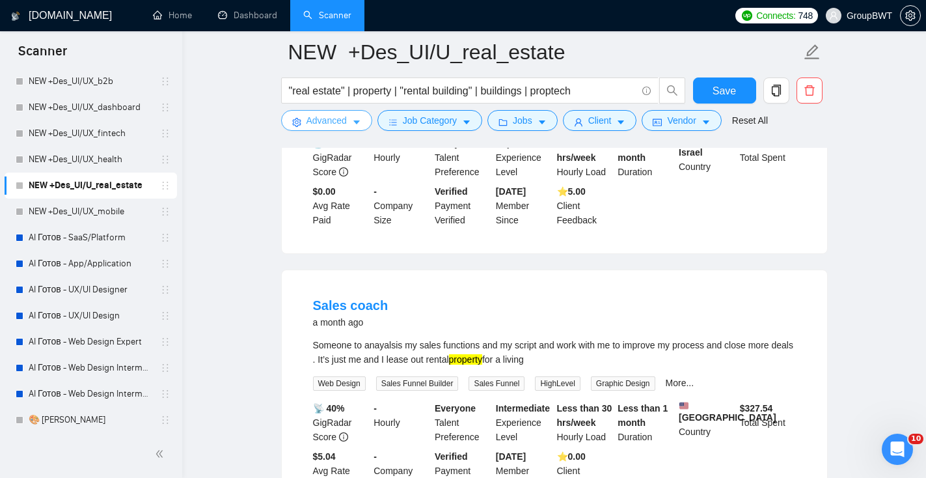
click at [353, 117] on span "caret-down" at bounding box center [356, 122] width 9 height 10
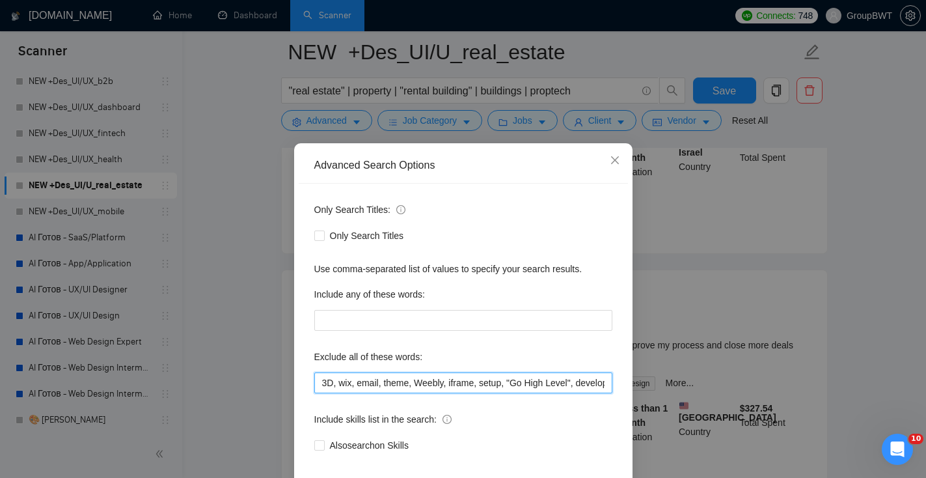
click at [385, 382] on input "3D, wix, email, theme, Weebly, iframe, setup, "Go High Level", developer, zoho,…" at bounding box center [463, 382] width 298 height 21
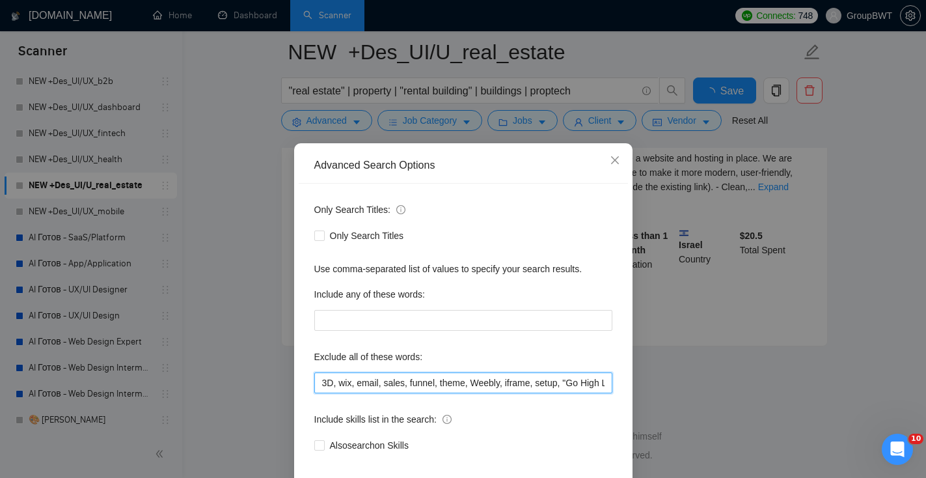
scroll to position [2715, 0]
type input "3D, wix, email, sales, funnel, theme, Weebly, iframe, setup, "Go High Level", d…"
click at [620, 159] on span "Close" at bounding box center [615, 160] width 35 height 35
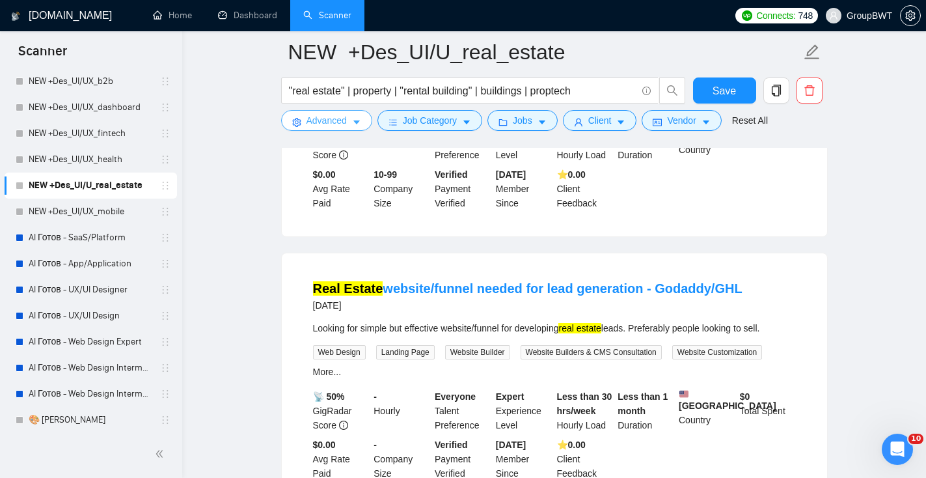
scroll to position [1425, 0]
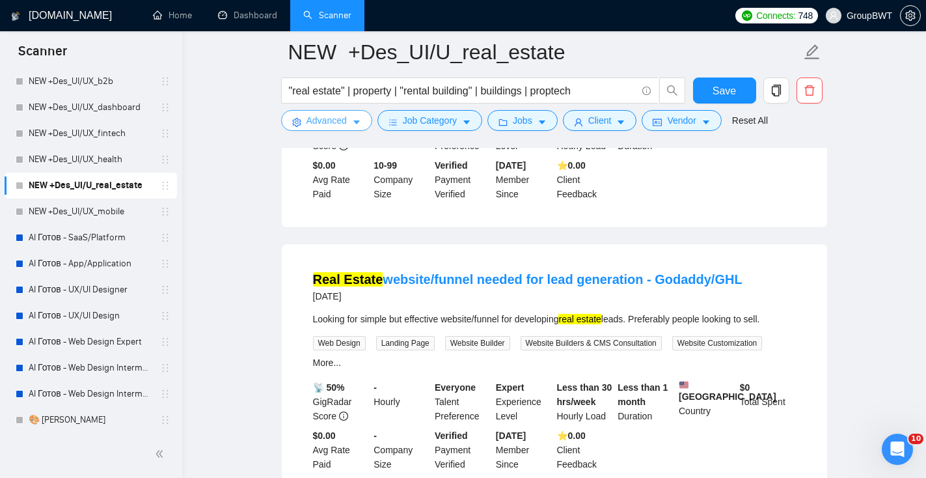
click at [331, 124] on span "Advanced" at bounding box center [327, 120] width 40 height 14
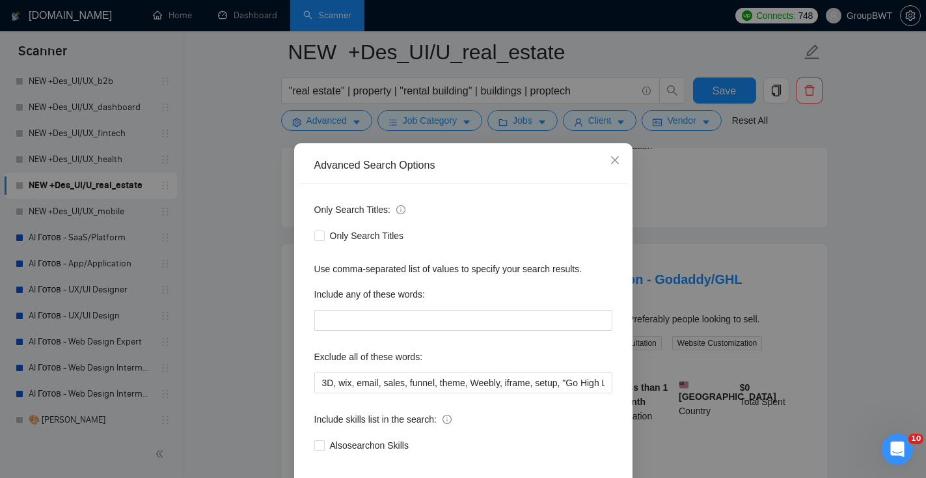
click at [750, 282] on div "Advanced Search Options Only Search Titles: Only Search Titles Use comma-separa…" at bounding box center [463, 239] width 926 height 478
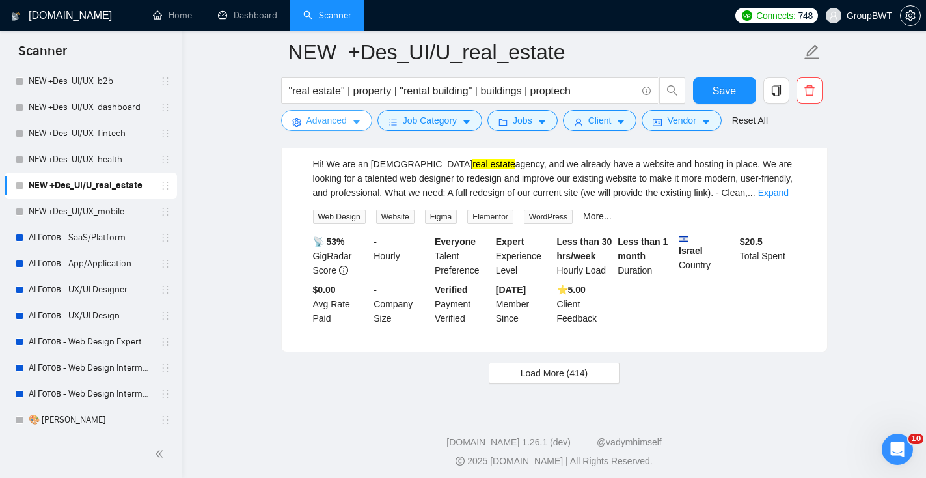
scroll to position [2656, 0]
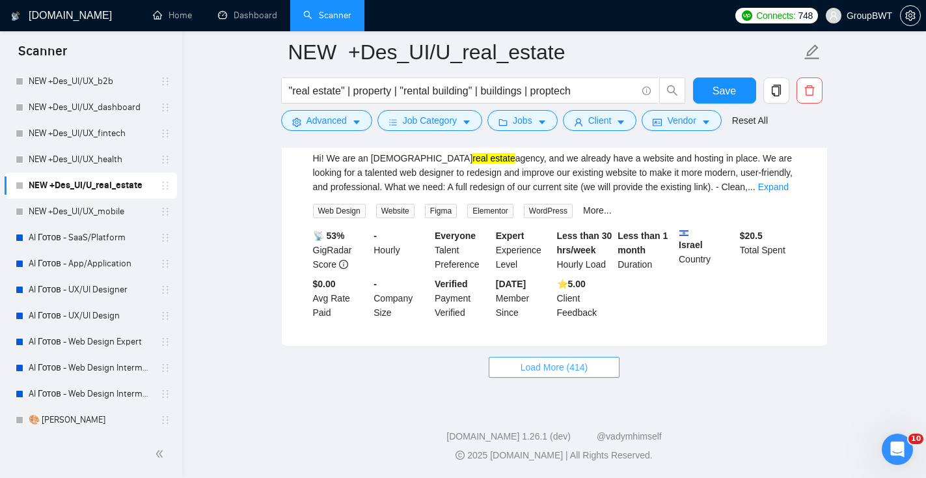
click at [548, 374] on span "Load More (414)" at bounding box center [555, 367] width 68 height 14
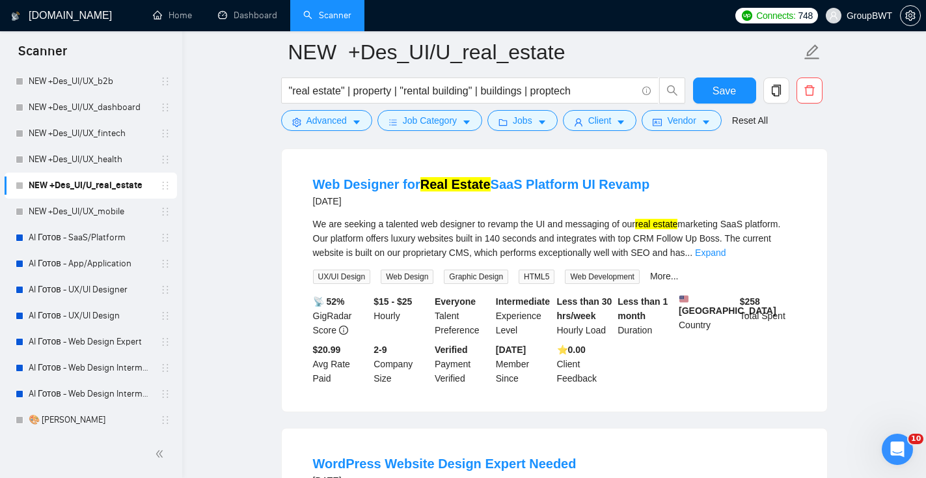
scroll to position [87, 0]
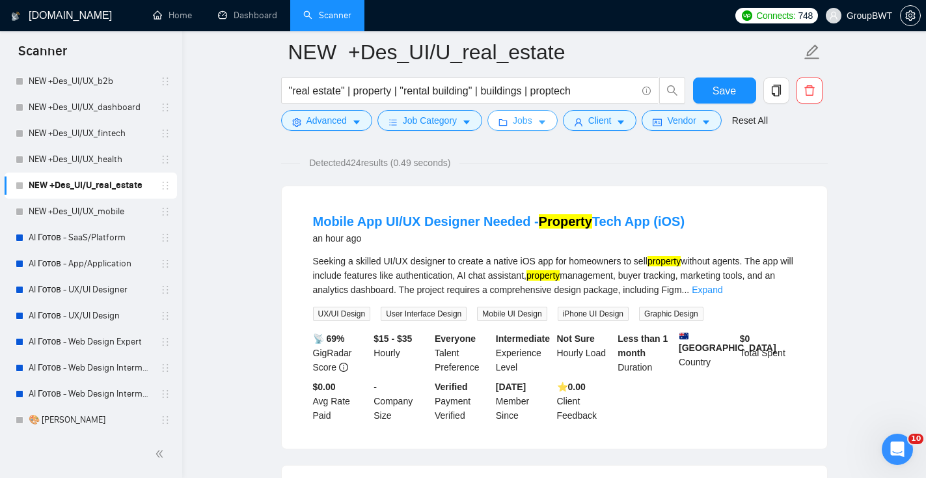
click at [547, 119] on icon "caret-down" at bounding box center [542, 122] width 9 height 9
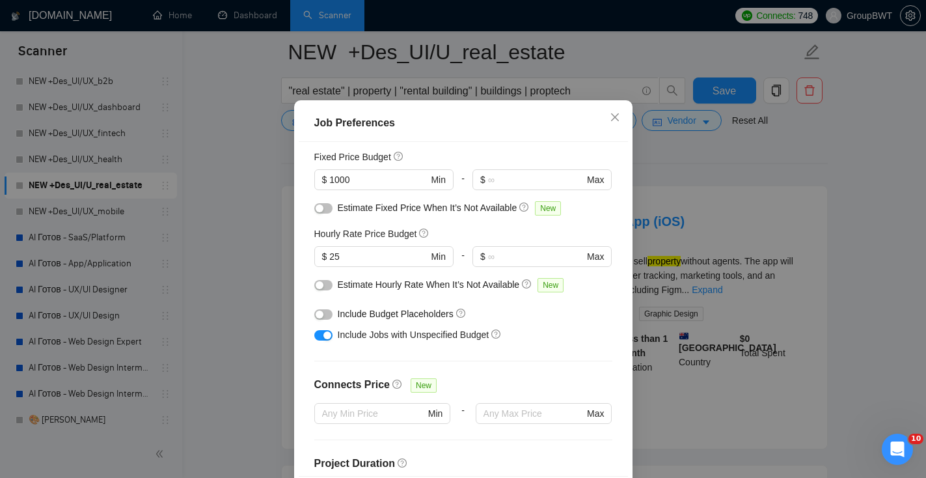
scroll to position [103, 0]
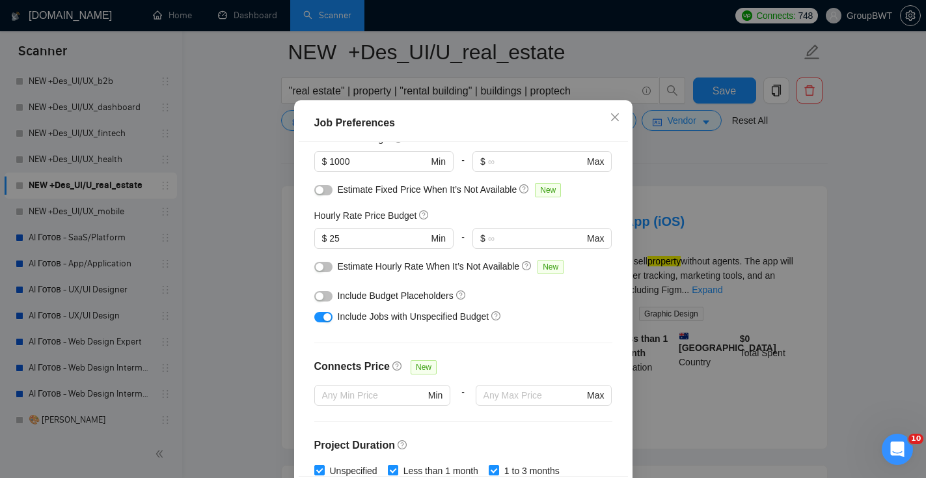
click at [326, 321] on div "button" at bounding box center [327, 317] width 8 height 8
click at [693, 214] on div "Job Preferences Budget Project Type All Fixed Price Hourly Rate Fixed Price Bud…" at bounding box center [463, 239] width 926 height 478
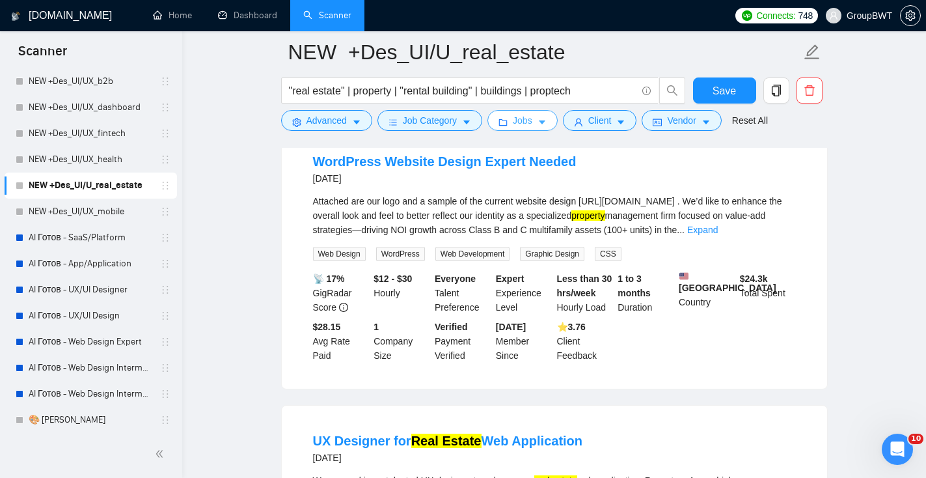
scroll to position [721, 0]
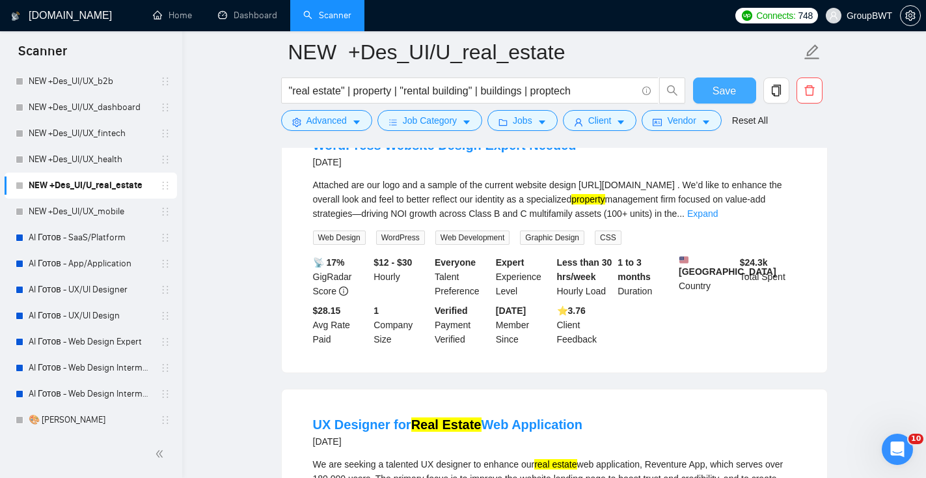
click at [727, 96] on span "Save" at bounding box center [724, 91] width 23 height 16
click at [116, 215] on link "NEW +Des_UI/UX_mobile" at bounding box center [91, 212] width 124 height 26
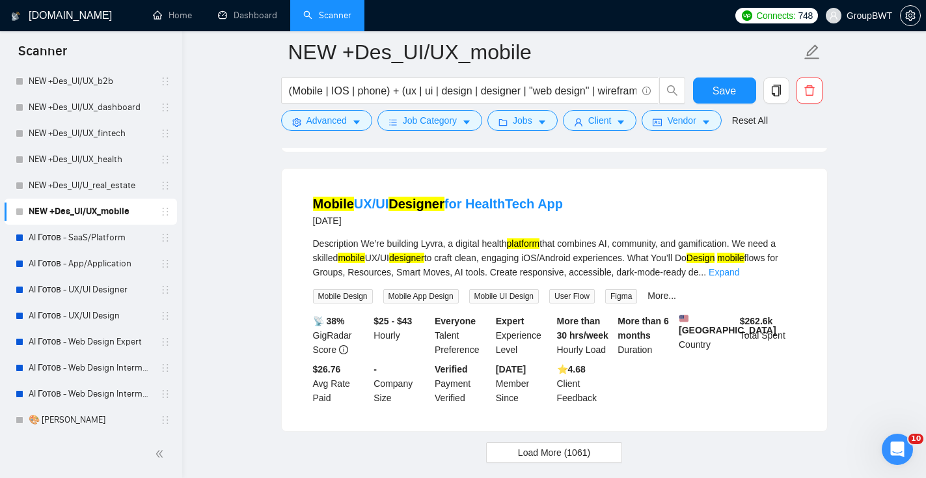
scroll to position [2754, 0]
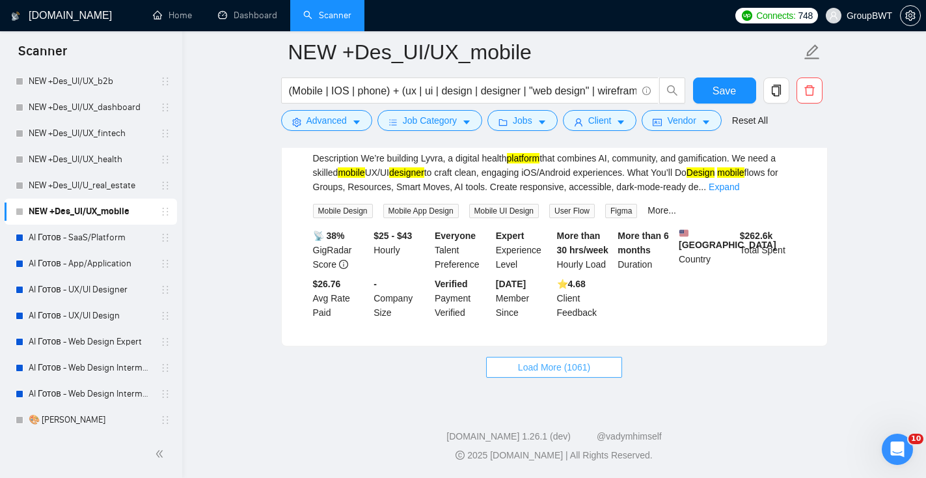
click at [511, 366] on button "Load More (1061)" at bounding box center [554, 367] width 136 height 21
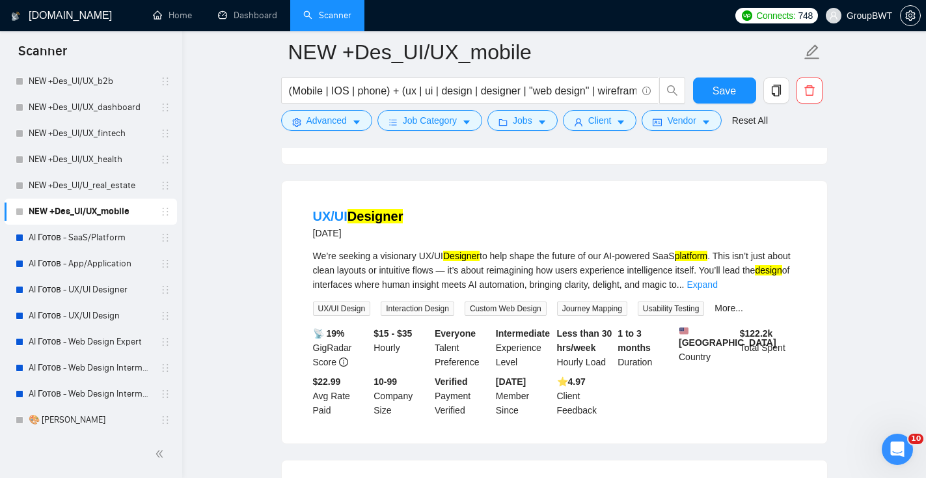
scroll to position [1192, 0]
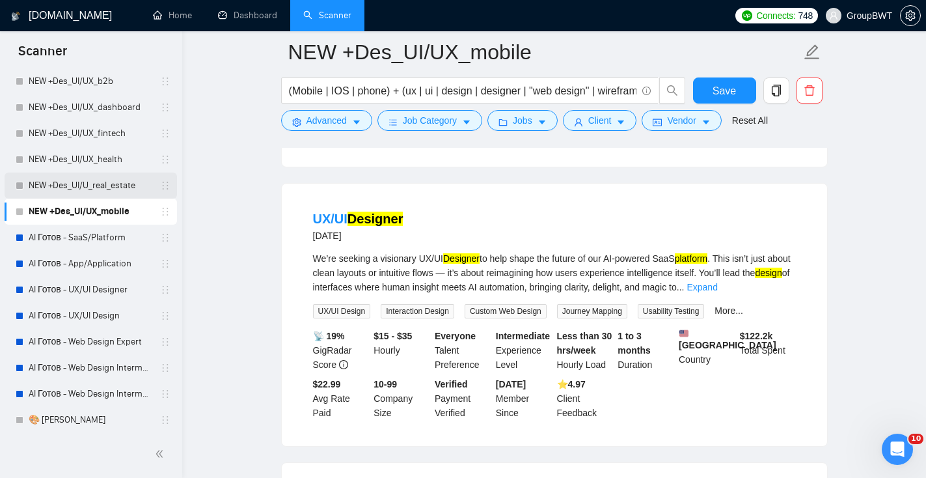
click at [135, 181] on link "NEW +Des_UI/U_real_estate" at bounding box center [91, 185] width 124 height 26
